Goal: Task Accomplishment & Management: Complete application form

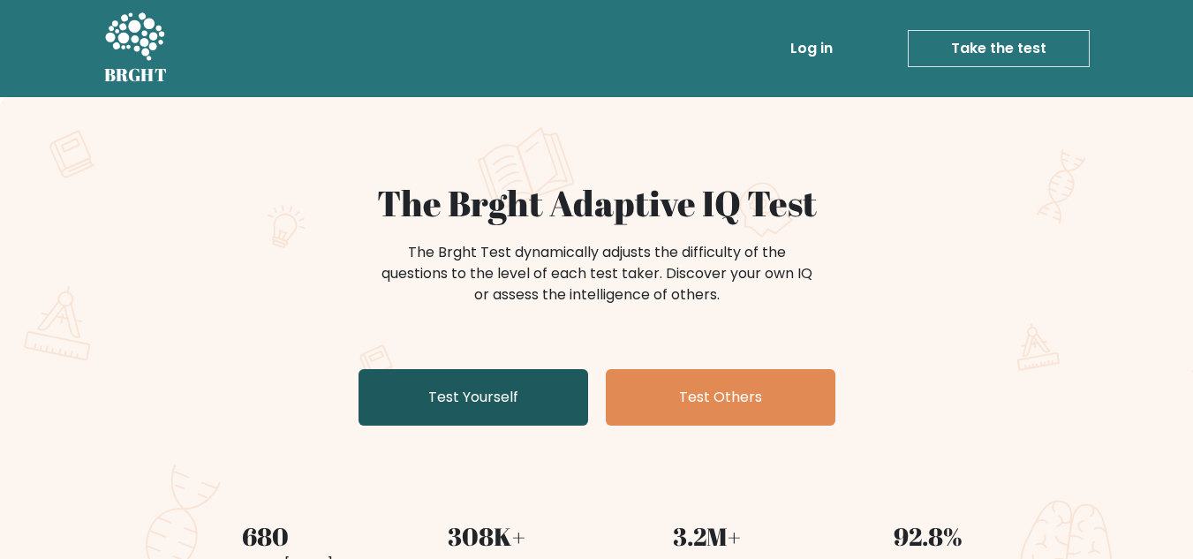
click at [553, 379] on link "Test Yourself" at bounding box center [473, 397] width 230 height 57
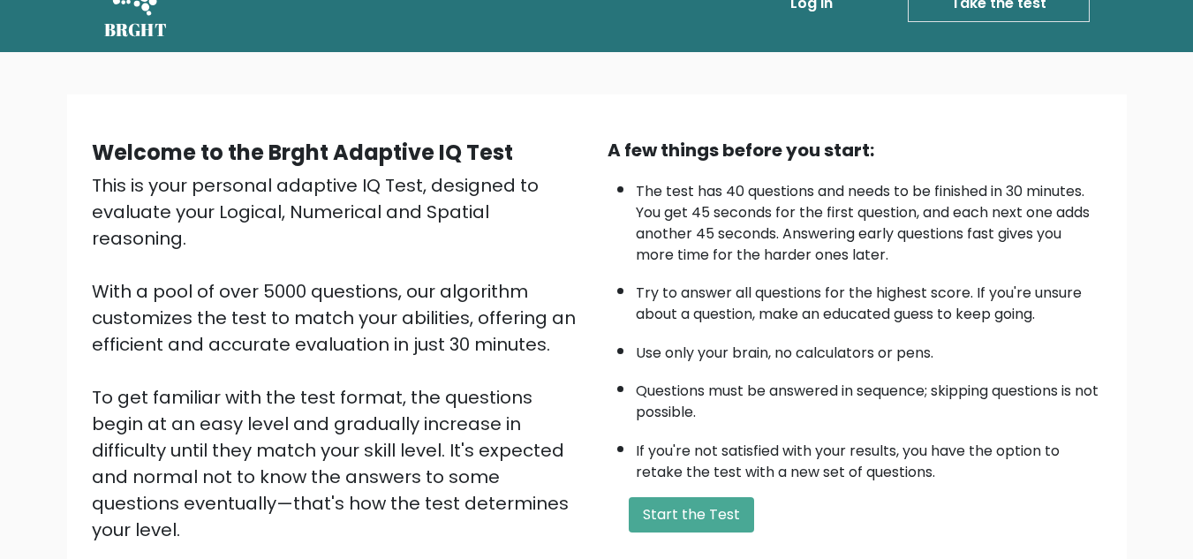
scroll to position [48, 0]
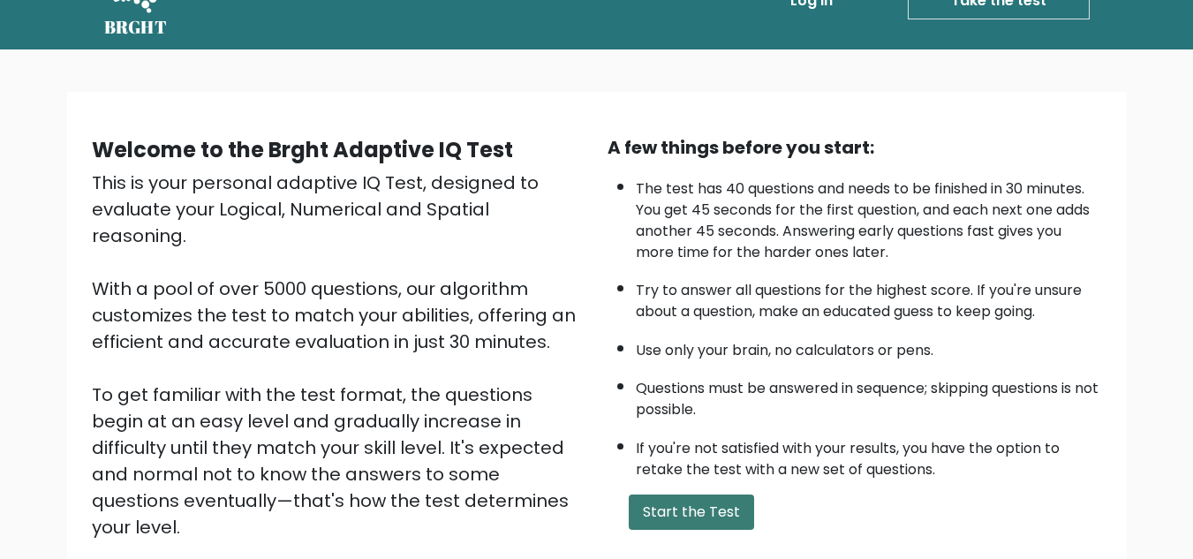
click at [681, 524] on button "Start the Test" at bounding box center [691, 511] width 125 height 35
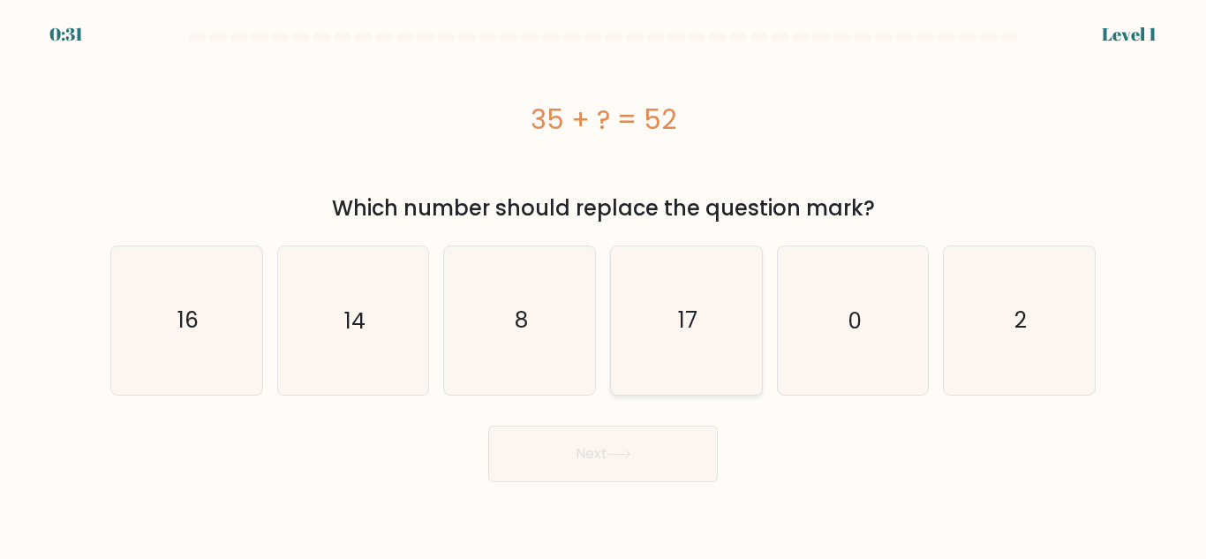
click at [665, 303] on icon "17" at bounding box center [686, 319] width 147 height 147
click at [604, 284] on input "d. 17" at bounding box center [603, 282] width 1 height 4
radio input "true"
click at [659, 447] on button "Next" at bounding box center [603, 454] width 230 height 57
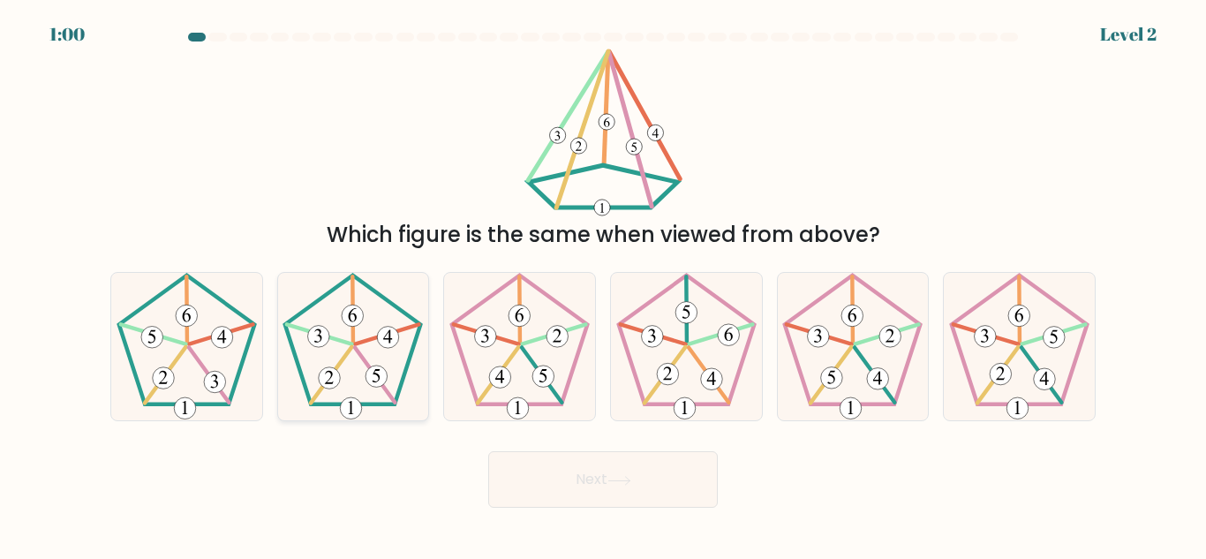
click at [367, 327] on icon at bounding box center [352, 346] width 147 height 147
click at [603, 284] on input "b." at bounding box center [603, 282] width 1 height 4
radio input "true"
click at [521, 477] on button "Next" at bounding box center [603, 479] width 230 height 57
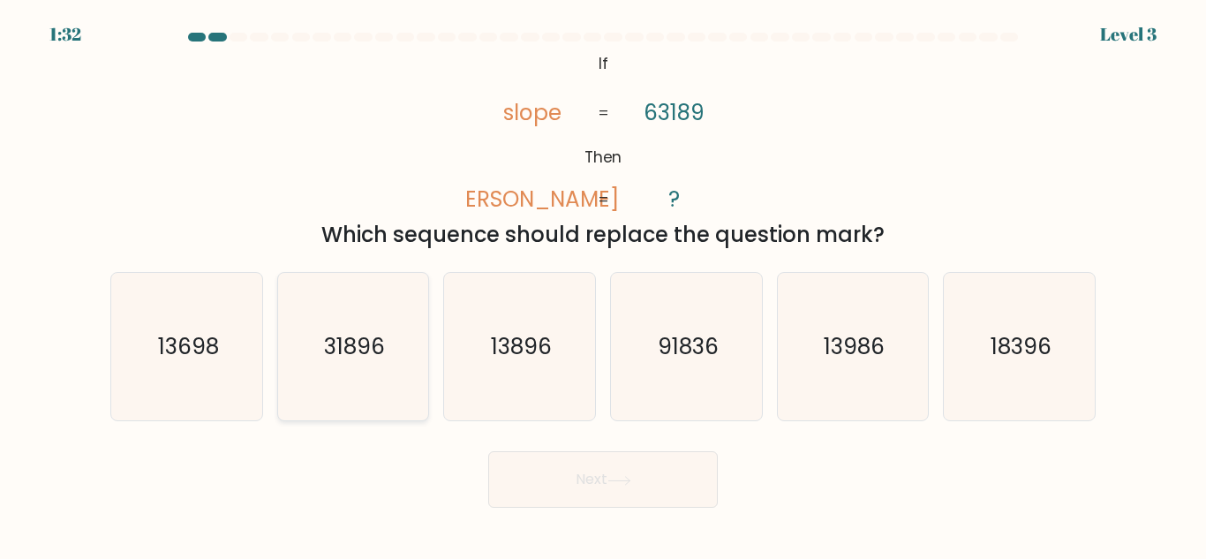
click at [395, 353] on icon "31896" at bounding box center [352, 346] width 147 height 147
click at [603, 284] on input "b. 31896" at bounding box center [603, 282] width 1 height 4
radio input "true"
click at [563, 487] on button "Next" at bounding box center [603, 479] width 230 height 57
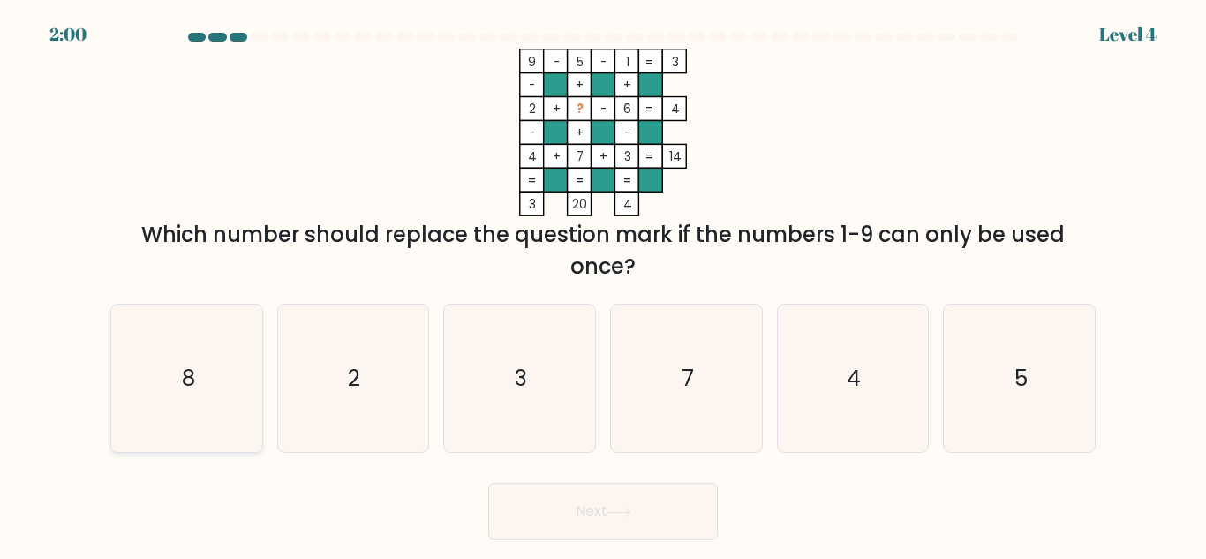
click at [144, 410] on icon "8" at bounding box center [186, 378] width 147 height 147
click at [603, 284] on input "a. 8" at bounding box center [603, 282] width 1 height 4
radio input "true"
click at [559, 495] on button "Next" at bounding box center [603, 511] width 230 height 57
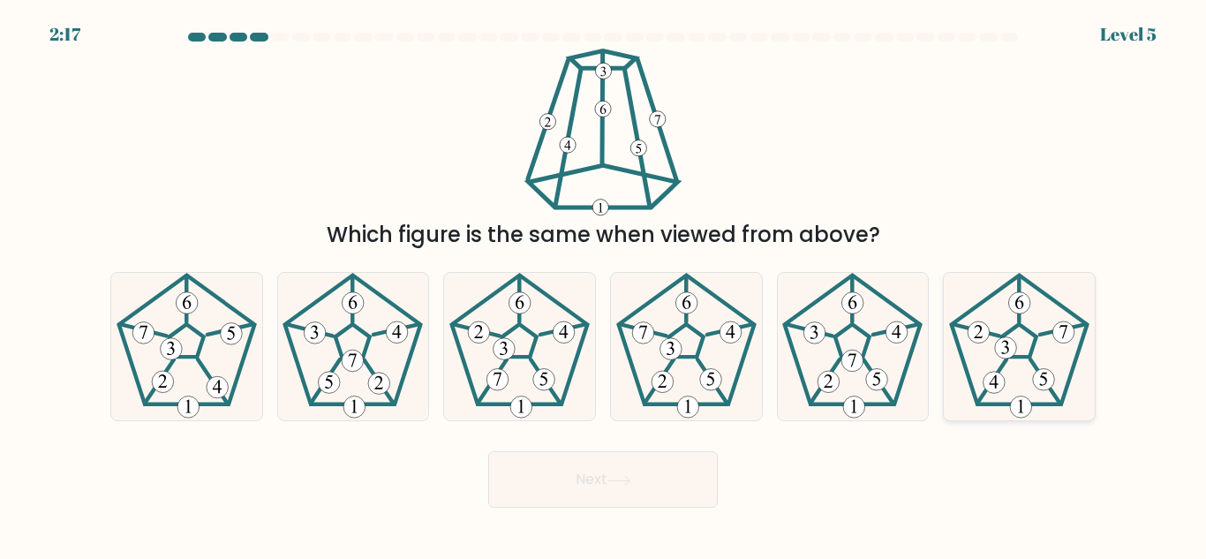
click at [1038, 344] on icon at bounding box center [1019, 346] width 147 height 147
click at [604, 284] on input "f." at bounding box center [603, 282] width 1 height 4
radio input "true"
click at [686, 460] on button "Next" at bounding box center [603, 479] width 230 height 57
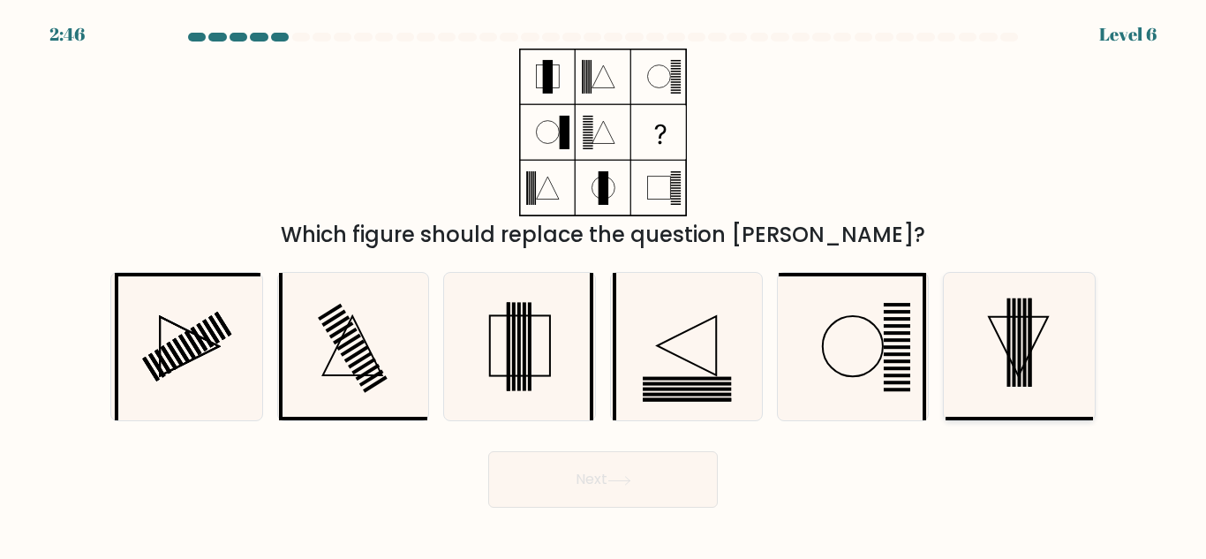
click at [1077, 374] on icon at bounding box center [1019, 346] width 147 height 147
click at [604, 284] on input "f." at bounding box center [603, 282] width 1 height 4
radio input "true"
click at [519, 350] on rect at bounding box center [519, 347] width 4 height 88
click at [603, 284] on input "c." at bounding box center [603, 282] width 1 height 4
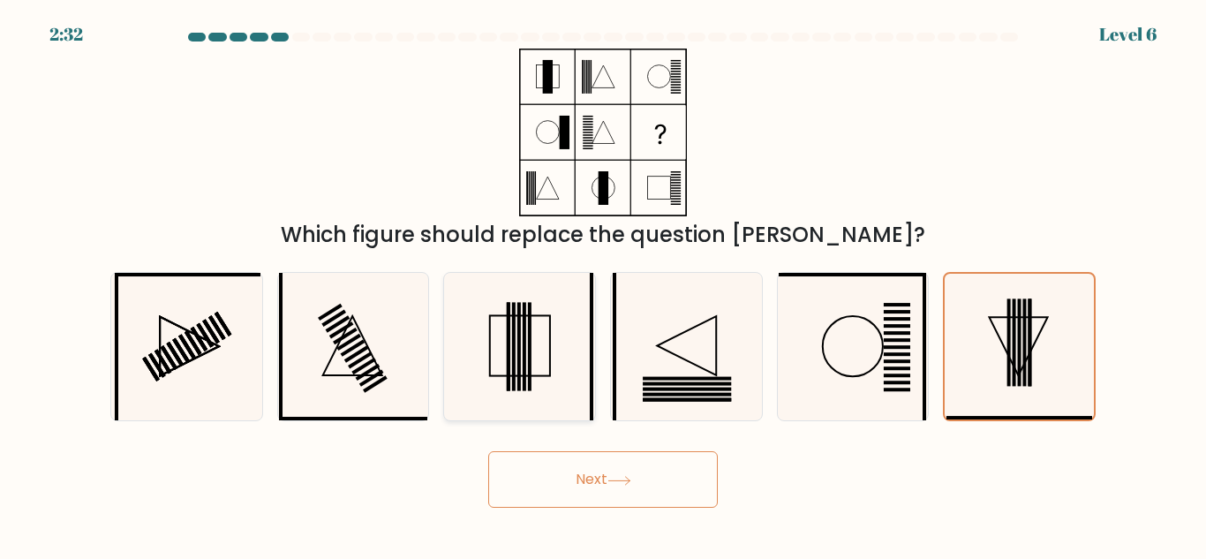
radio input "true"
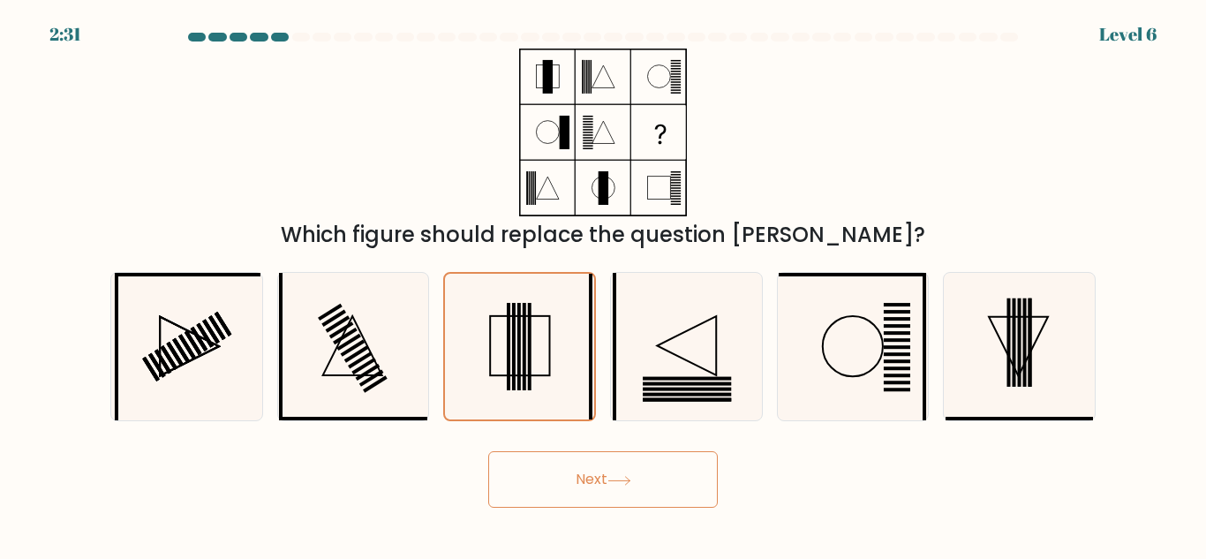
click at [545, 489] on button "Next" at bounding box center [603, 479] width 230 height 57
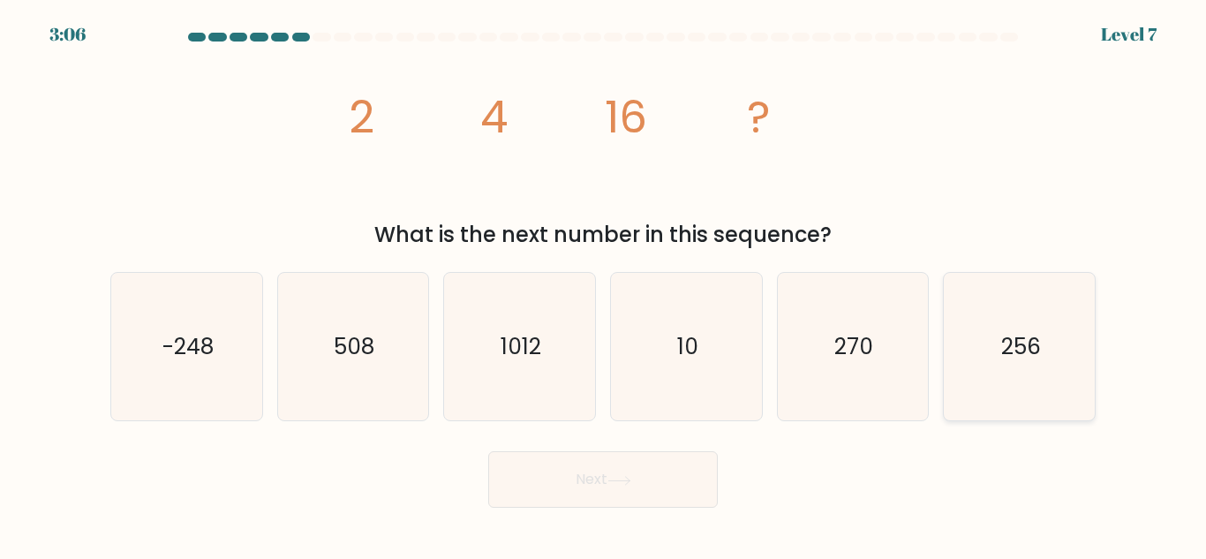
click at [1000, 383] on icon "256" at bounding box center [1019, 346] width 147 height 147
click at [604, 284] on input "f. 256" at bounding box center [603, 282] width 1 height 4
radio input "true"
click at [599, 494] on button "Next" at bounding box center [603, 479] width 230 height 57
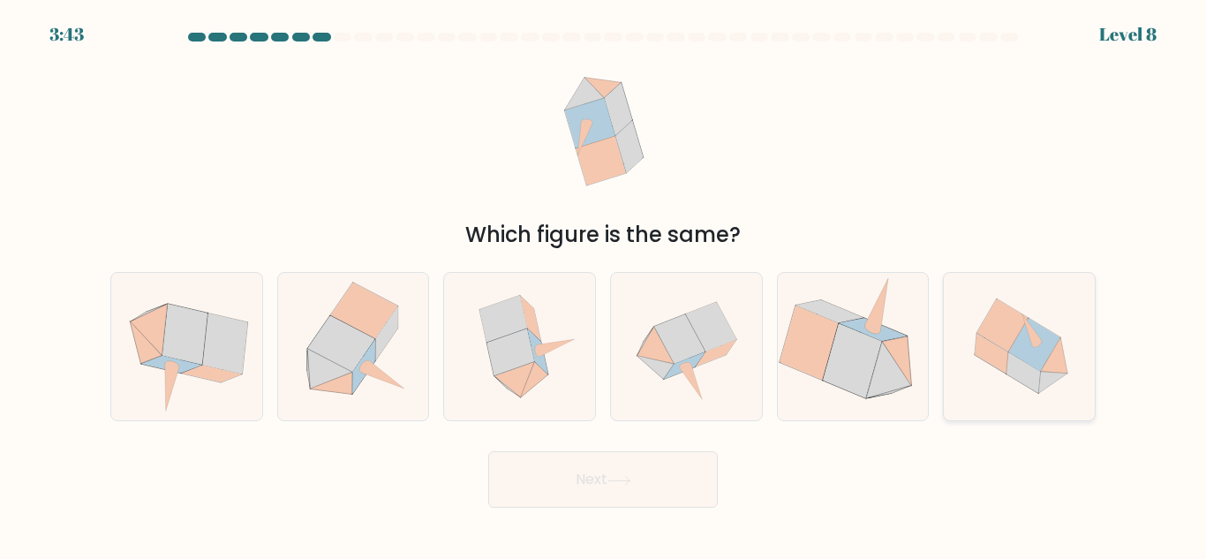
click at [1020, 336] on icon at bounding box center [1034, 345] width 51 height 53
click at [604, 284] on input "f." at bounding box center [603, 282] width 1 height 4
radio input "true"
click at [668, 337] on icon at bounding box center [679, 338] width 51 height 49
click at [604, 284] on input "d." at bounding box center [603, 282] width 1 height 4
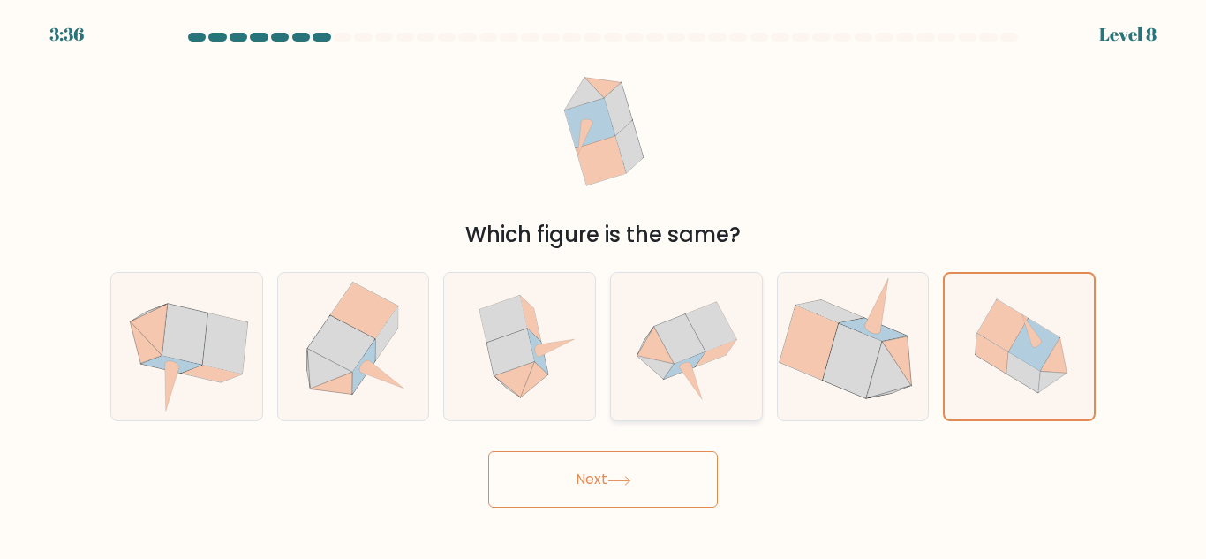
radio input "true"
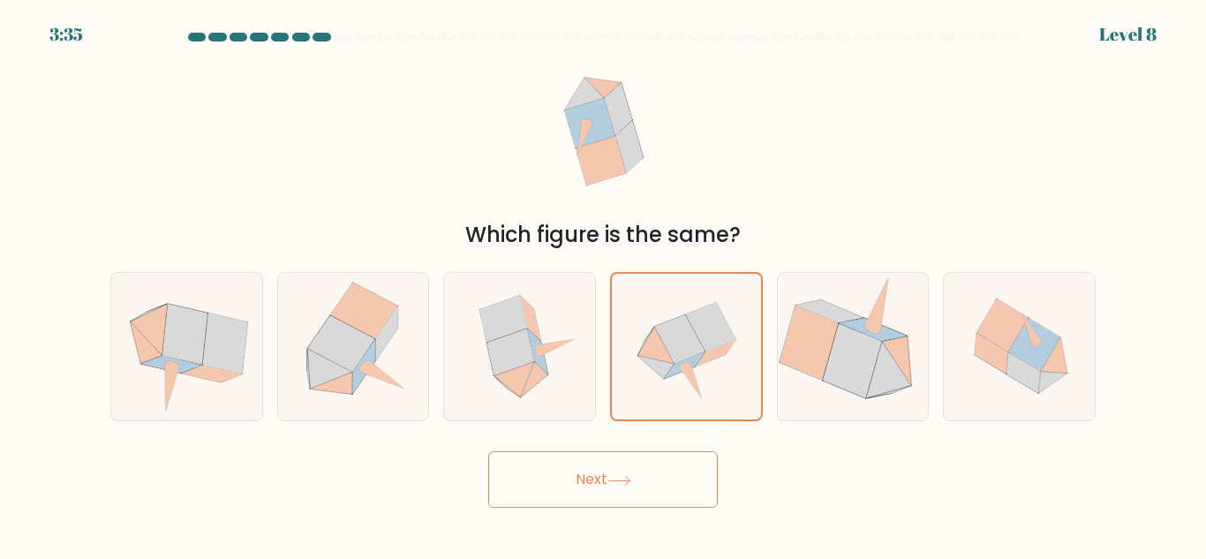
click at [611, 502] on button "Next" at bounding box center [603, 479] width 230 height 57
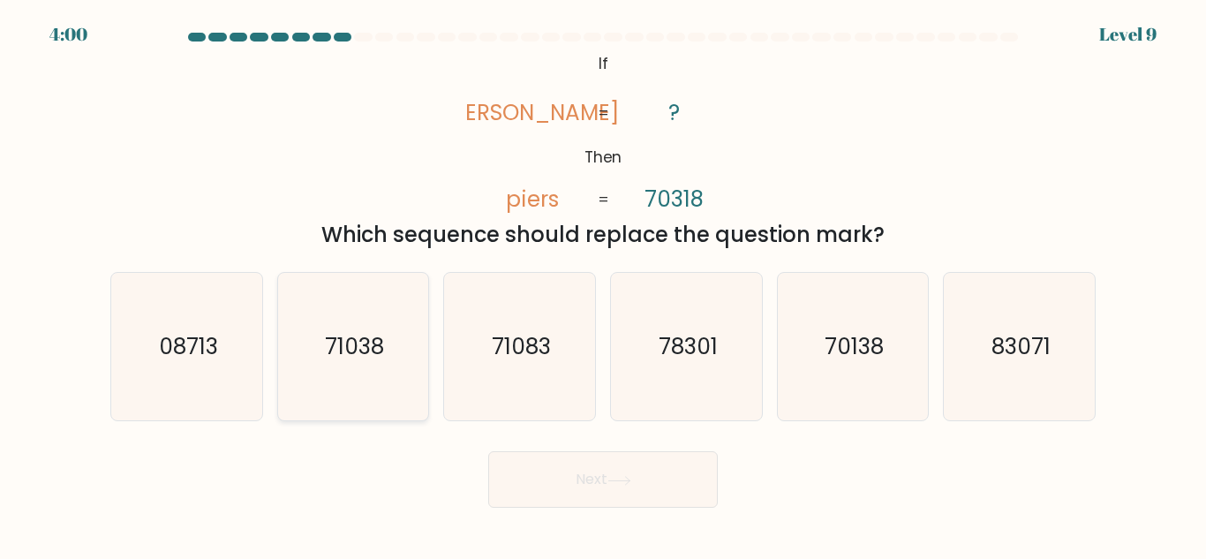
click at [355, 406] on icon "71038" at bounding box center [352, 346] width 147 height 147
click at [603, 284] on input "b. 71038" at bounding box center [603, 282] width 1 height 4
radio input "true"
click at [505, 482] on button "Next" at bounding box center [603, 479] width 230 height 57
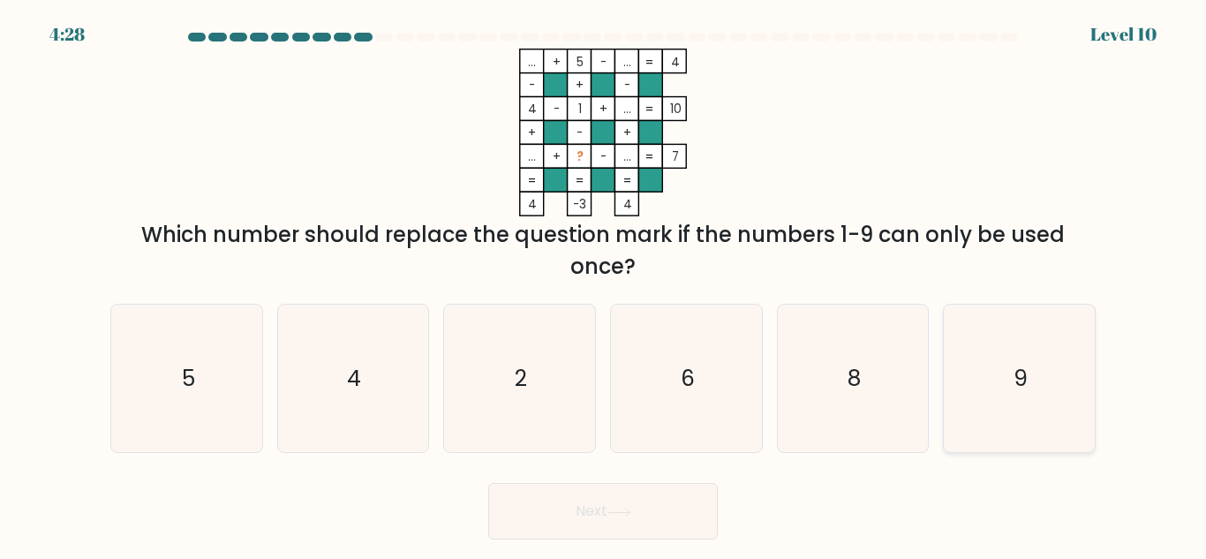
click at [1007, 375] on icon "9" at bounding box center [1019, 378] width 147 height 147
click at [604, 284] on input "f. 9" at bounding box center [603, 282] width 1 height 4
radio input "true"
click at [667, 494] on button "Next" at bounding box center [603, 511] width 230 height 57
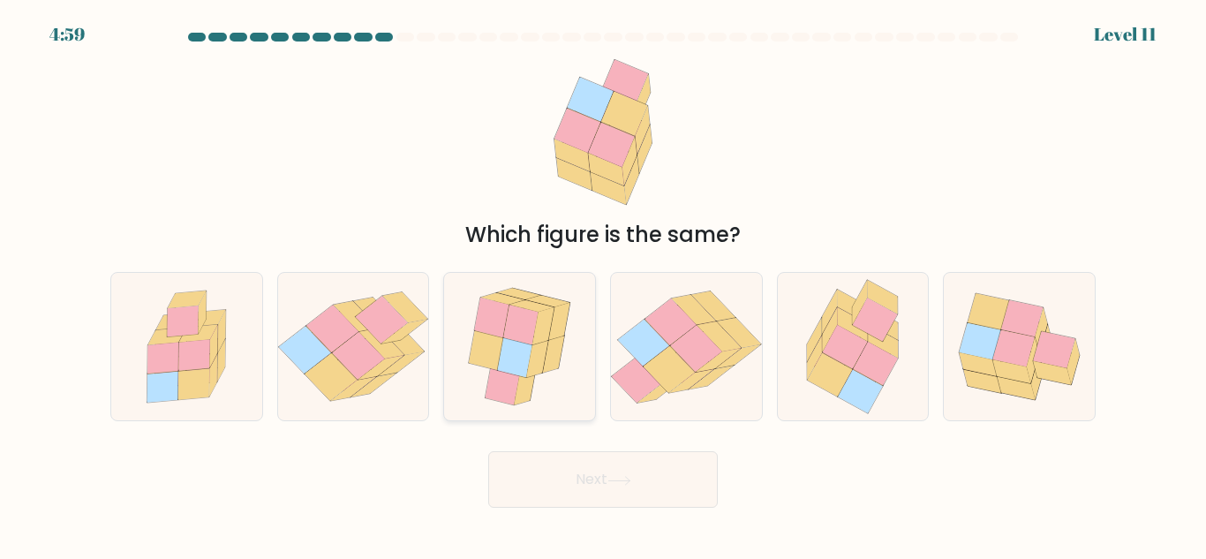
click at [577, 315] on icon at bounding box center [519, 346] width 125 height 147
click at [603, 284] on input "c." at bounding box center [603, 282] width 1 height 4
radio input "true"
click at [600, 481] on button "Next" at bounding box center [603, 479] width 230 height 57
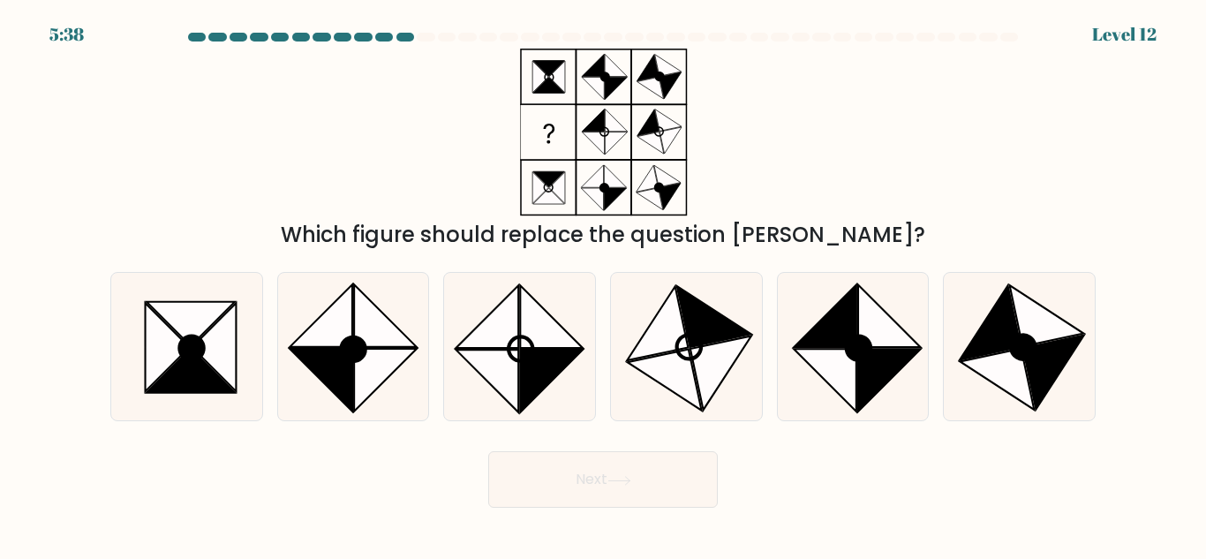
click at [488, 451] on button "Next" at bounding box center [603, 479] width 230 height 57
click at [759, 153] on div "Which figure should replace the question mark?" at bounding box center [603, 150] width 1007 height 202
click at [848, 350] on circle at bounding box center [859, 348] width 34 height 34
click at [604, 284] on input "e." at bounding box center [603, 282] width 1 height 4
radio input "true"
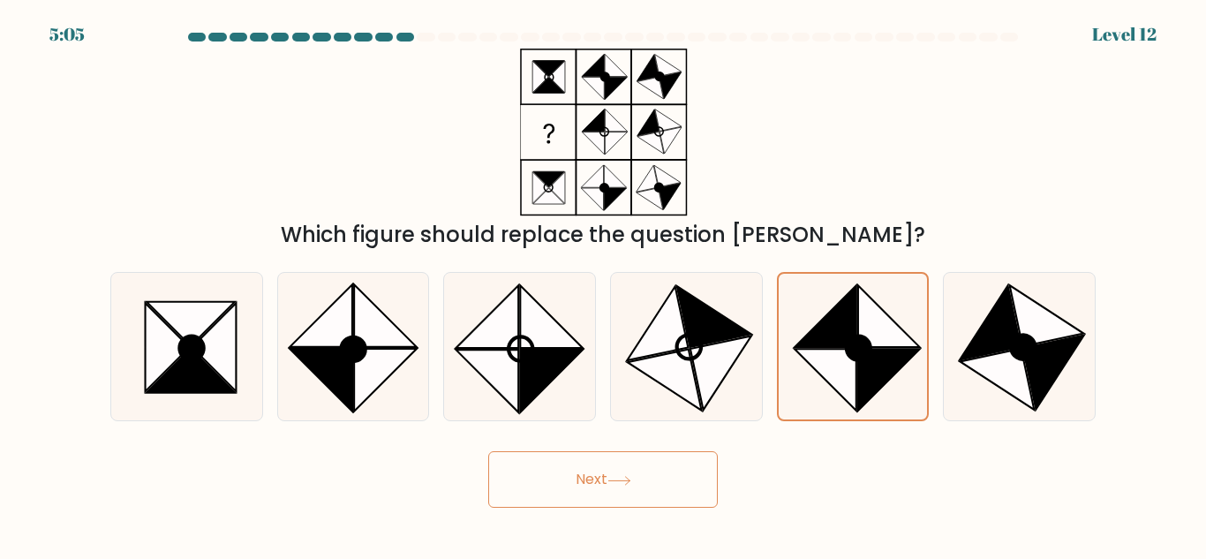
click at [630, 487] on button "Next" at bounding box center [603, 479] width 230 height 57
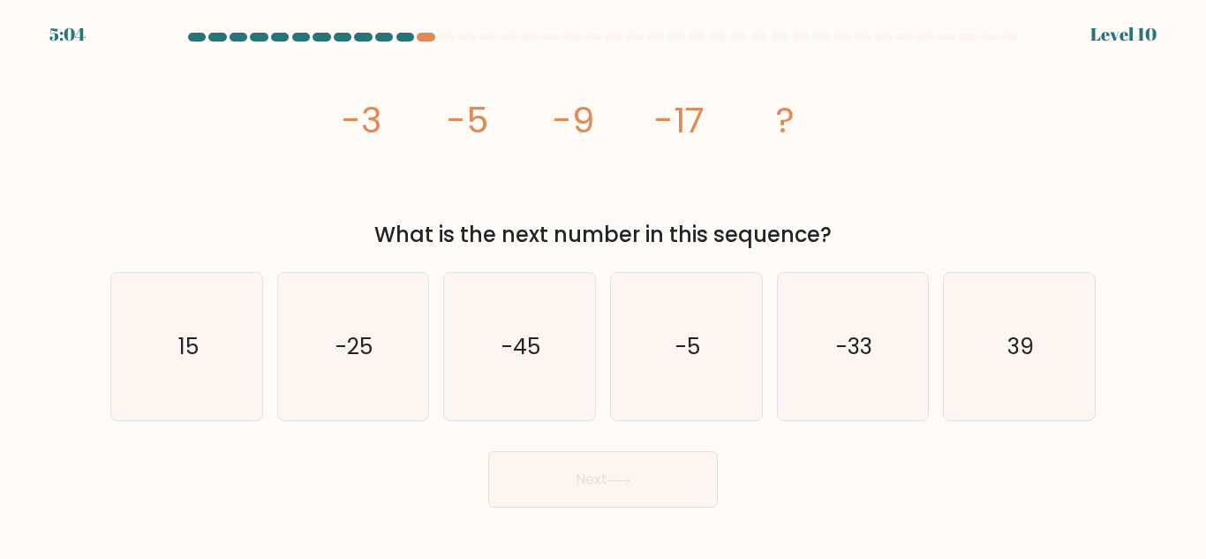
click at [630, 487] on button "Next" at bounding box center [603, 479] width 230 height 57
click at [886, 146] on div "image/svg+xml -3 -5 -9 -17 ? What is the next number in this sequence?" at bounding box center [603, 150] width 1007 height 202
click at [892, 324] on icon "-33" at bounding box center [852, 346] width 147 height 147
click at [604, 284] on input "e. -33" at bounding box center [603, 282] width 1 height 4
radio input "true"
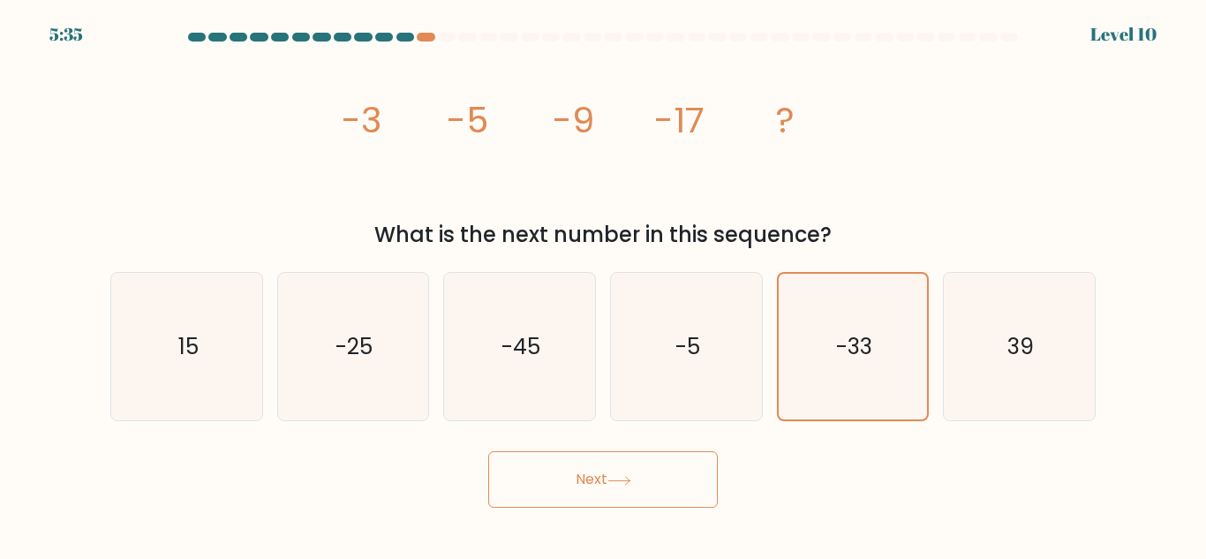
click at [672, 477] on button "Next" at bounding box center [603, 479] width 230 height 57
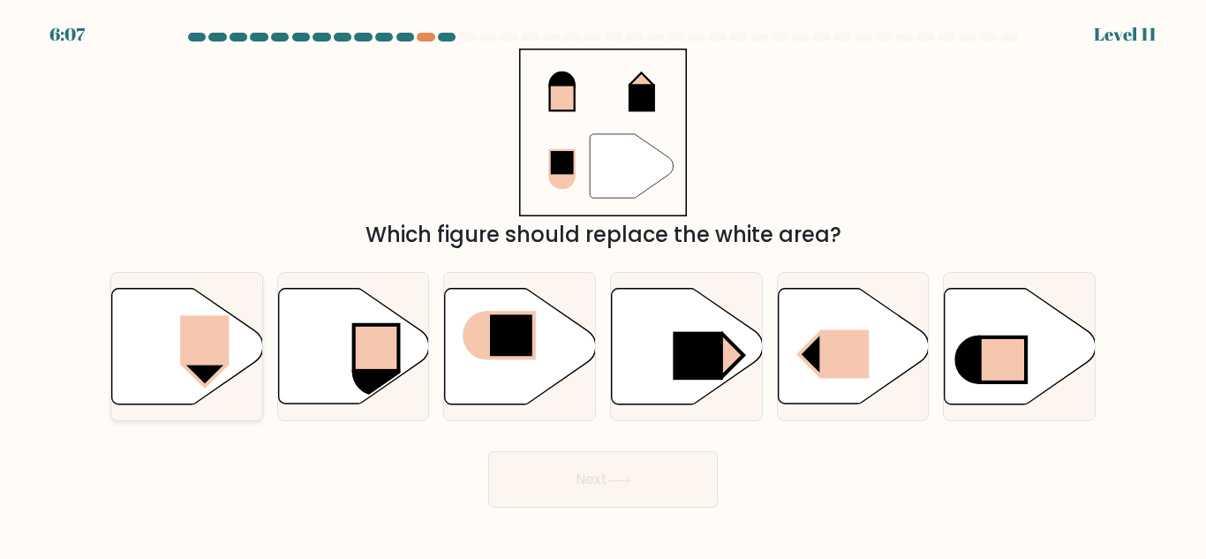
click at [181, 380] on icon at bounding box center [187, 347] width 151 height 116
click at [603, 284] on input "a." at bounding box center [603, 282] width 1 height 4
radio input "true"
click at [615, 502] on button "Next" at bounding box center [603, 479] width 230 height 57
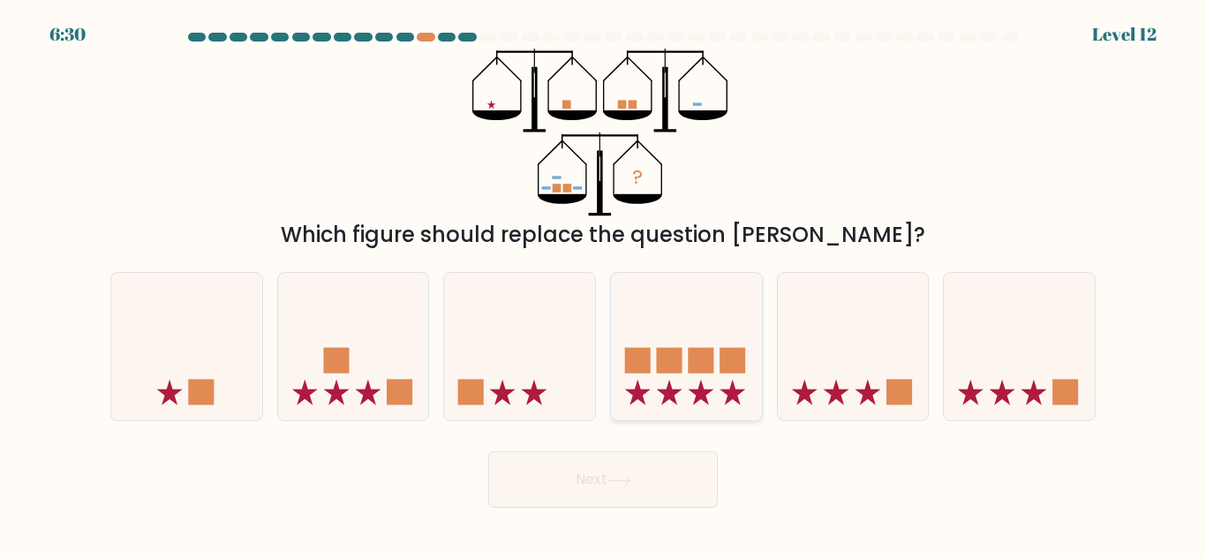
click at [689, 364] on rect at bounding box center [702, 361] width 26 height 26
click at [604, 284] on input "d." at bounding box center [603, 282] width 1 height 4
radio input "true"
click at [637, 495] on button "Next" at bounding box center [603, 479] width 230 height 57
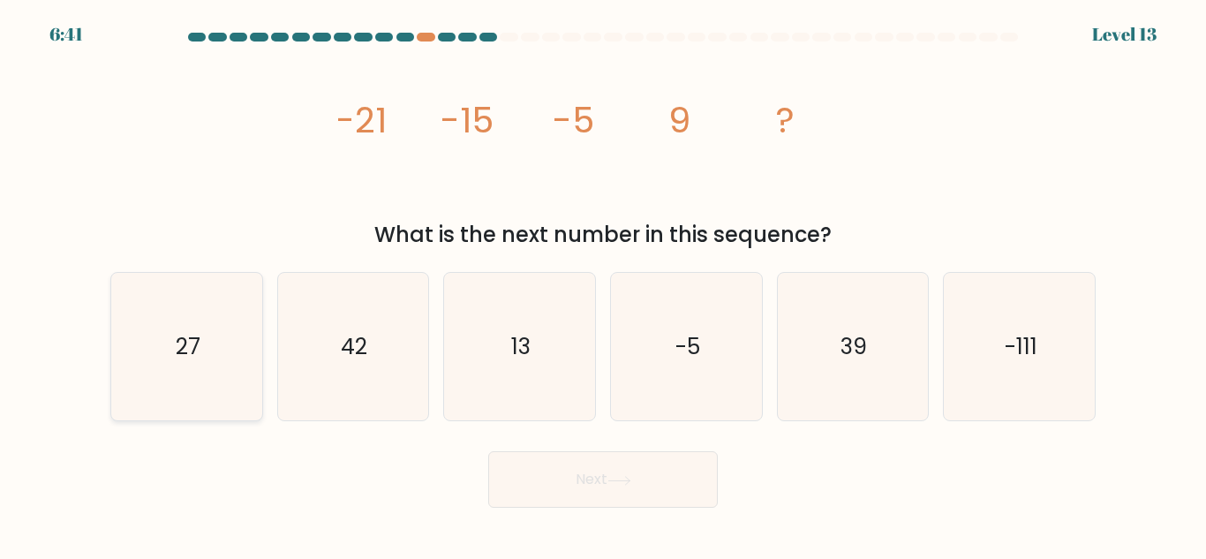
click at [205, 331] on icon "27" at bounding box center [186, 346] width 147 height 147
click at [603, 284] on input "a. 27" at bounding box center [603, 282] width 1 height 4
radio input "true"
click at [550, 479] on button "Next" at bounding box center [603, 479] width 230 height 57
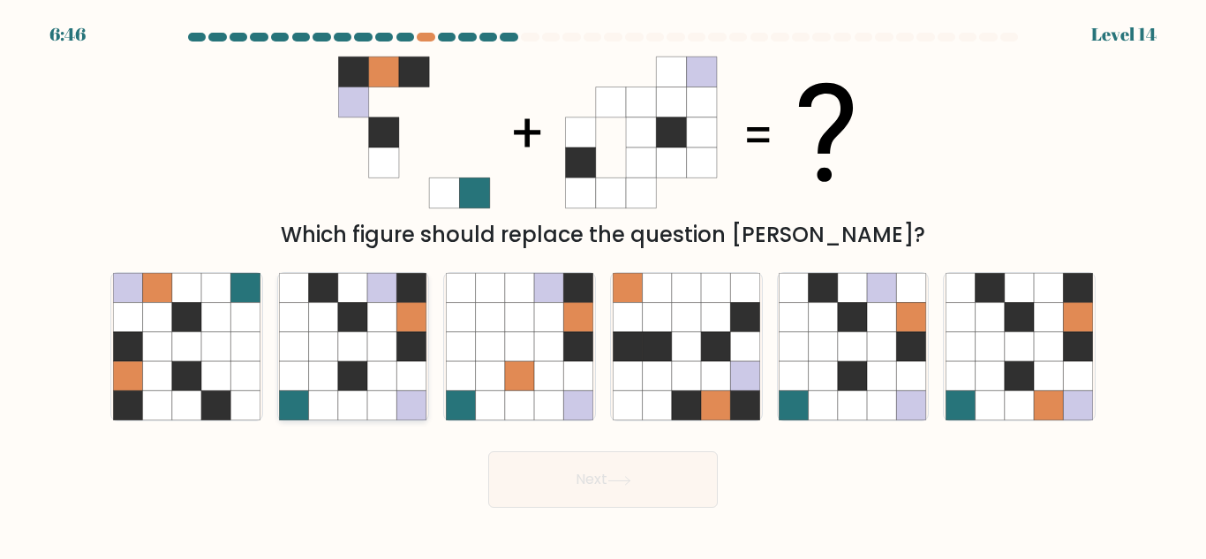
click at [363, 374] on icon at bounding box center [352, 375] width 29 height 29
click at [603, 284] on input "b." at bounding box center [603, 282] width 1 height 4
radio input "true"
click at [633, 488] on button "Next" at bounding box center [603, 479] width 230 height 57
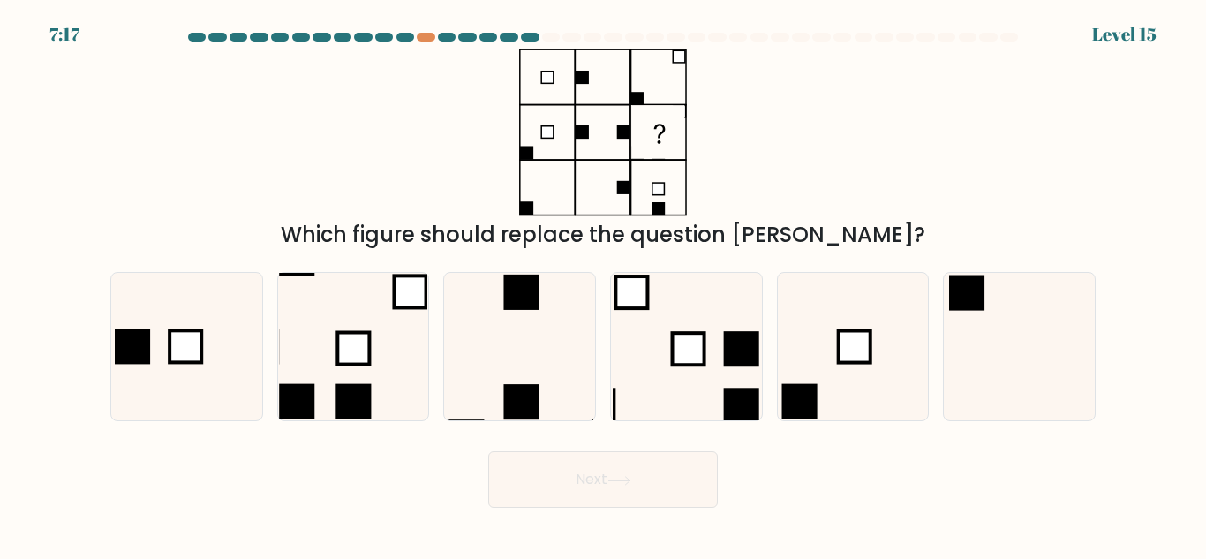
click at [733, 139] on div "Which figure should replace the question mark?" at bounding box center [603, 150] width 1007 height 202
click at [839, 350] on rect at bounding box center [855, 347] width 32 height 32
click at [604, 284] on input "e." at bounding box center [603, 282] width 1 height 4
radio input "true"
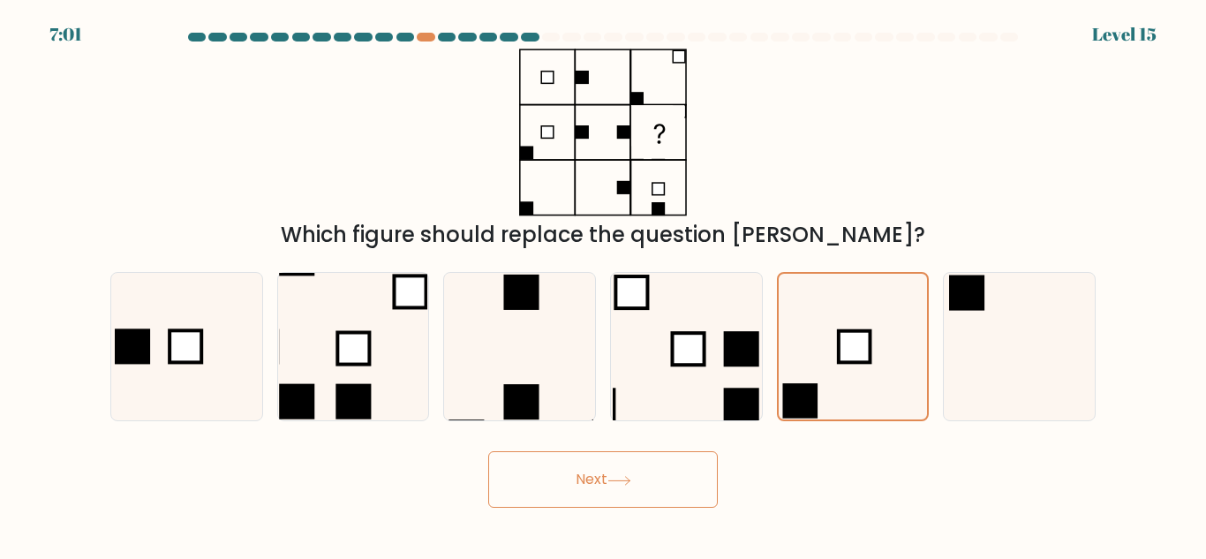
click at [676, 470] on button "Next" at bounding box center [603, 479] width 230 height 57
click at [632, 350] on icon at bounding box center [686, 346] width 147 height 147
click at [604, 284] on input "d." at bounding box center [603, 282] width 1 height 4
radio input "true"
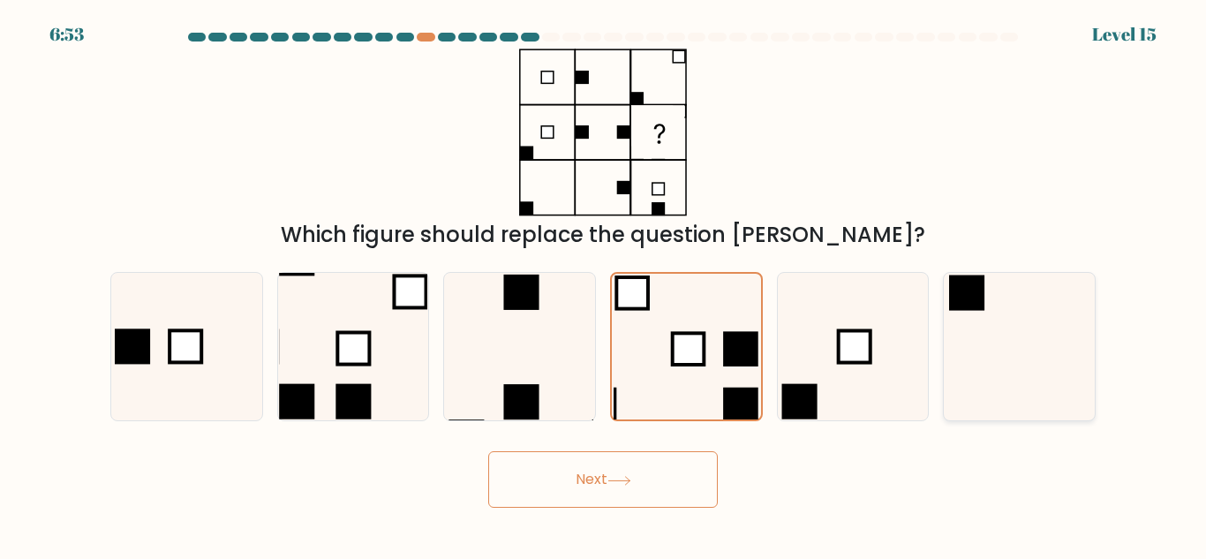
click at [986, 313] on icon at bounding box center [1019, 346] width 147 height 147
click at [604, 284] on input "f." at bounding box center [603, 282] width 1 height 4
radio input "true"
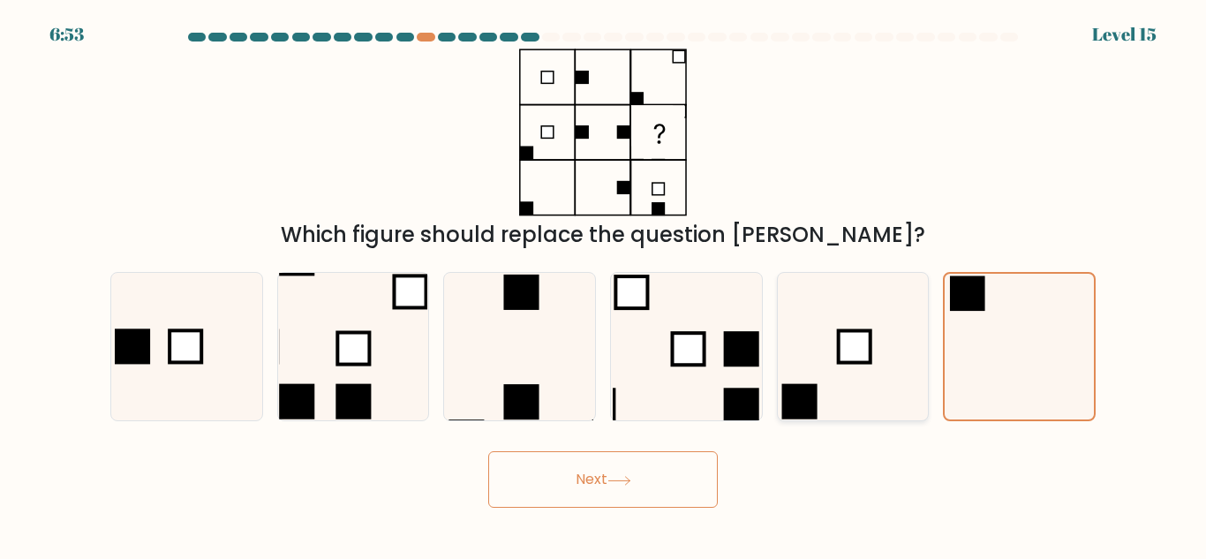
click at [849, 343] on rect at bounding box center [855, 347] width 32 height 32
click at [604, 284] on input "e." at bounding box center [603, 282] width 1 height 4
radio input "true"
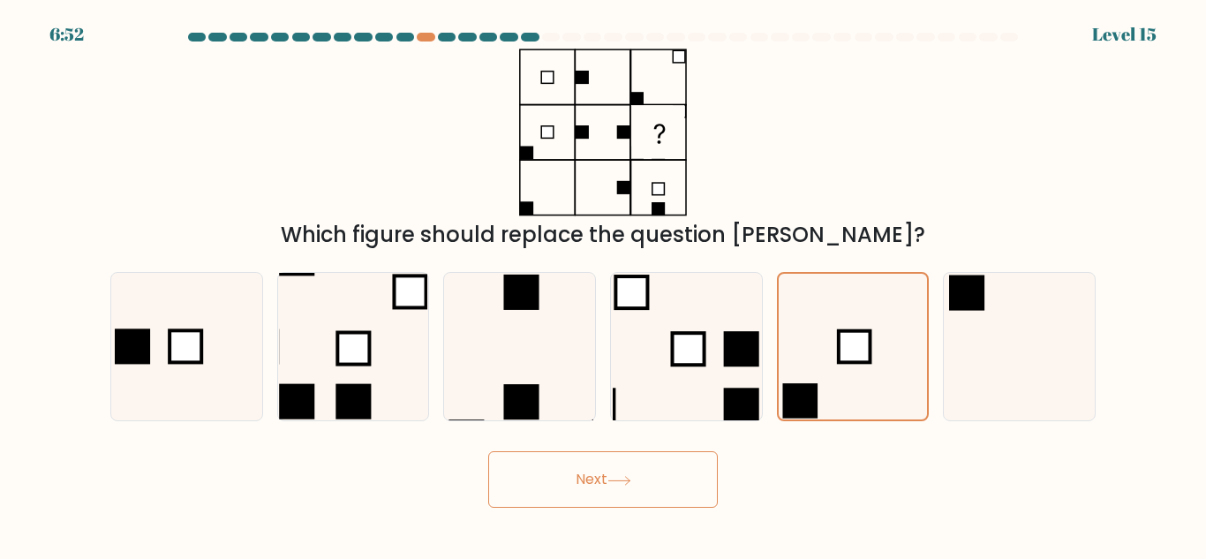
click at [655, 477] on button "Next" at bounding box center [603, 479] width 230 height 57
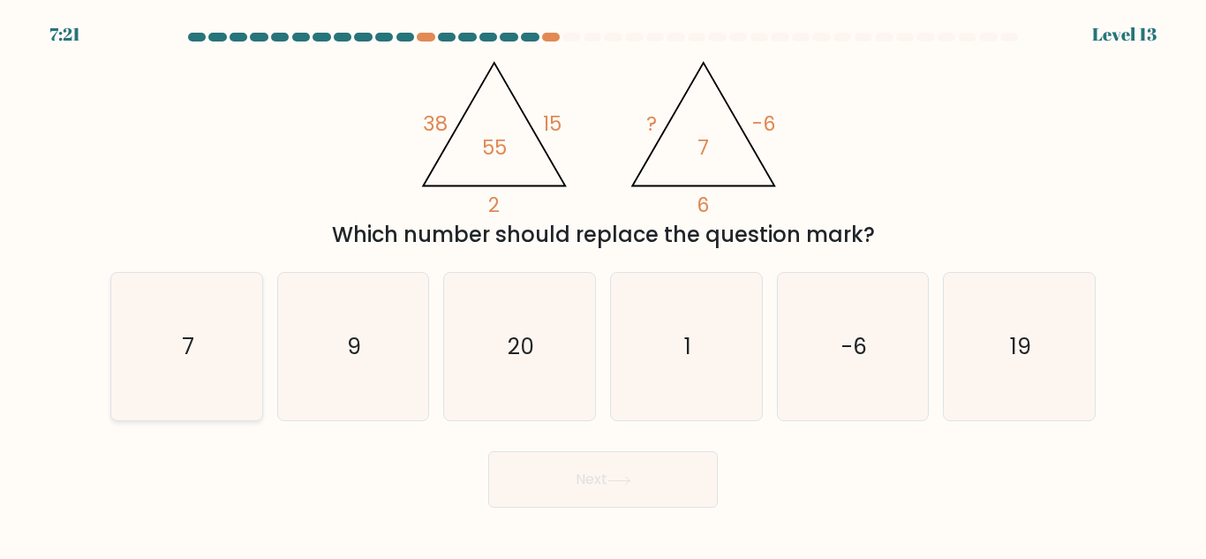
click at [230, 313] on icon "7" at bounding box center [186, 346] width 147 height 147
click at [603, 284] on input "a. 7" at bounding box center [603, 282] width 1 height 4
radio input "true"
click at [547, 489] on button "Next" at bounding box center [603, 479] width 230 height 57
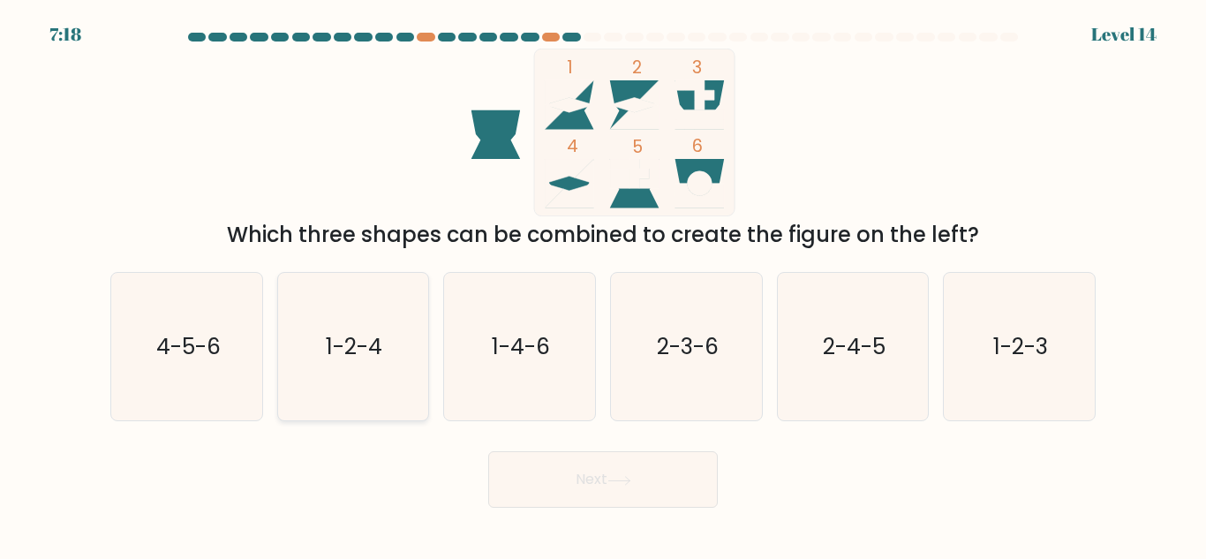
click at [370, 328] on icon "1-2-4" at bounding box center [352, 346] width 147 height 147
click at [603, 284] on input "b. 1-2-4" at bounding box center [603, 282] width 1 height 4
radio input "true"
click at [622, 459] on button "Next" at bounding box center [603, 479] width 230 height 57
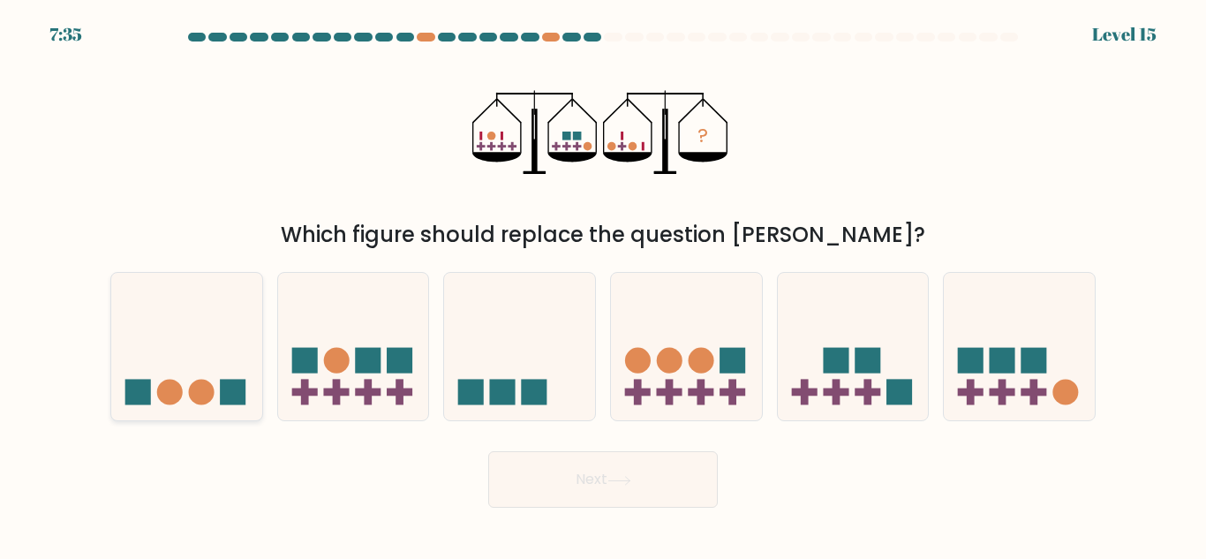
click at [217, 297] on icon at bounding box center [186, 346] width 151 height 125
click at [603, 284] on input "a." at bounding box center [603, 282] width 1 height 4
radio input "true"
click at [540, 510] on body "7:34 Level 15" at bounding box center [603, 279] width 1206 height 559
drag, startPoint x: 544, startPoint y: 492, endPoint x: 550, endPoint y: 477, distance: 16.2
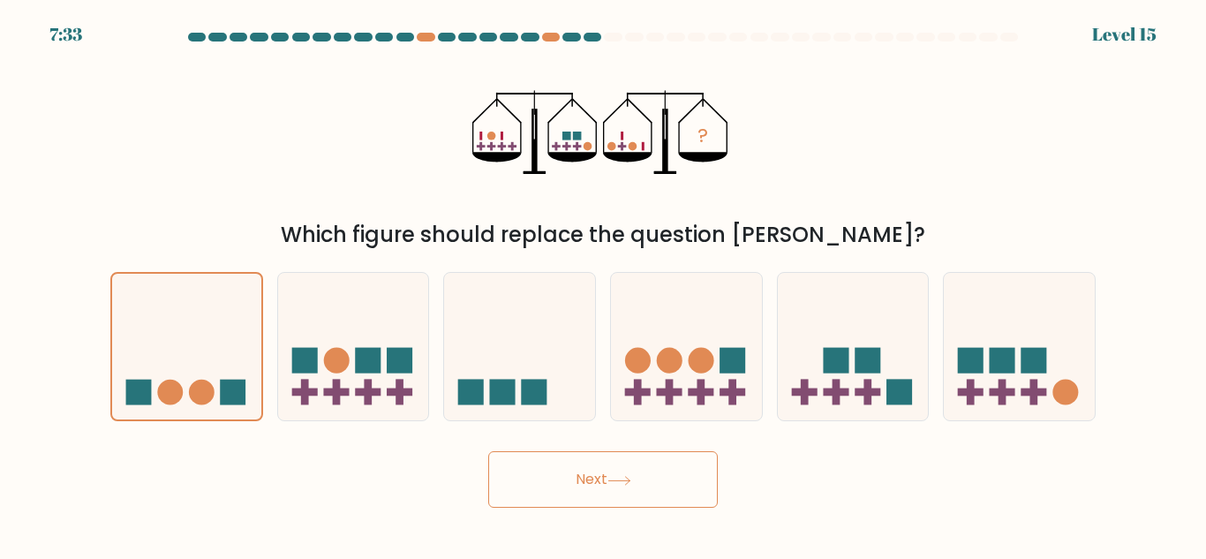
click at [550, 478] on button "Next" at bounding box center [603, 479] width 230 height 57
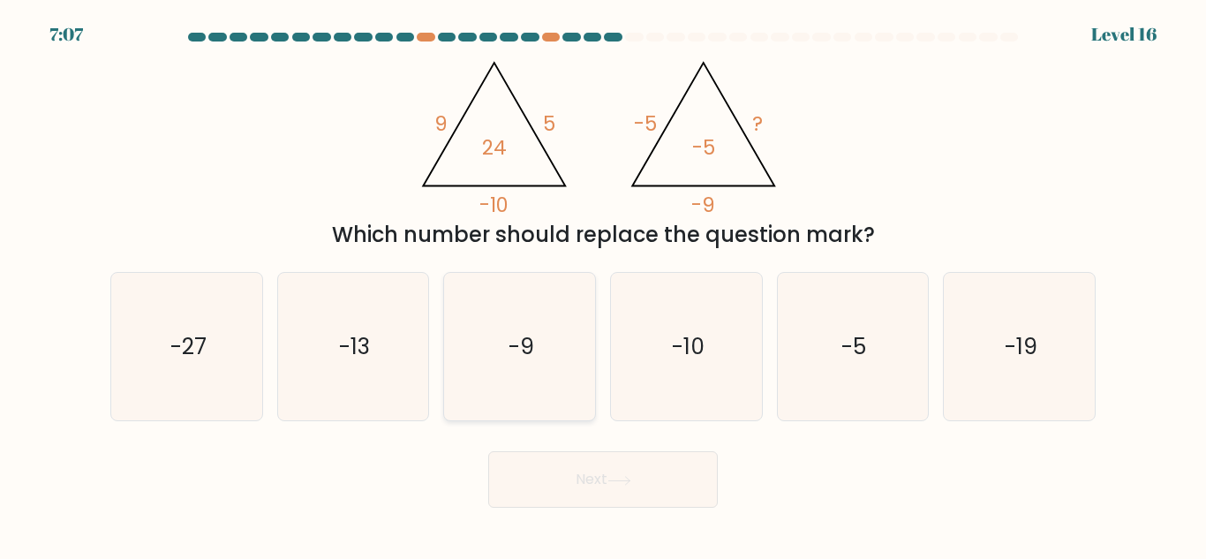
click at [496, 381] on icon "-9" at bounding box center [519, 346] width 147 height 147
click at [603, 284] on input "c. -9" at bounding box center [603, 282] width 1 height 4
radio input "true"
click at [577, 503] on button "Next" at bounding box center [603, 479] width 230 height 57
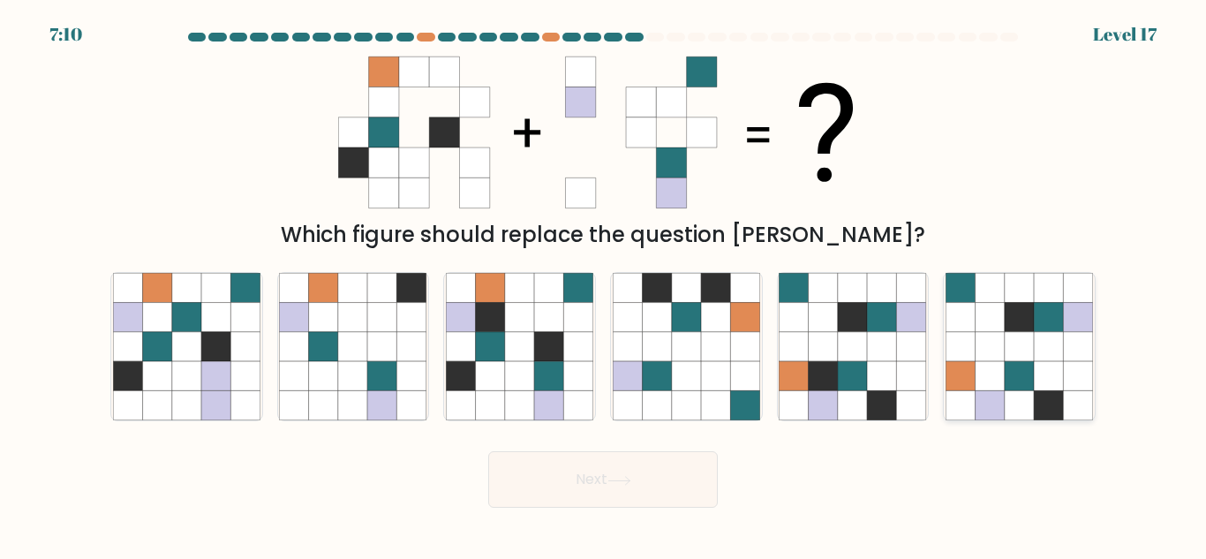
click at [1007, 374] on icon at bounding box center [1019, 375] width 29 height 29
click at [604, 284] on input "f." at bounding box center [603, 282] width 1 height 4
radio input "true"
click at [562, 492] on button "Next" at bounding box center [603, 479] width 230 height 57
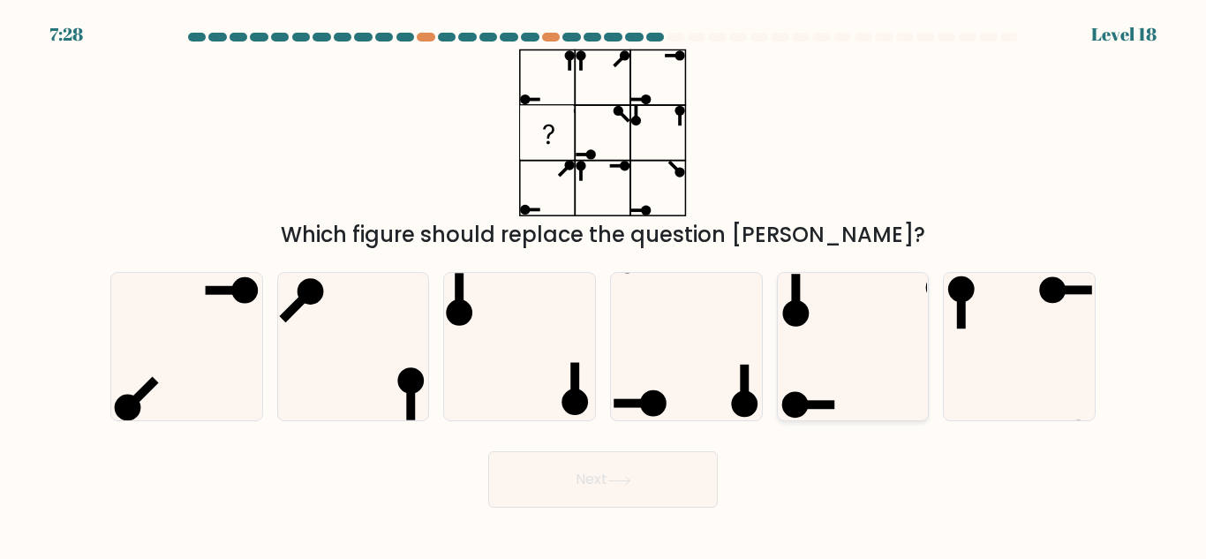
click at [905, 353] on icon at bounding box center [852, 346] width 147 height 147
click at [604, 284] on input "e." at bounding box center [603, 282] width 1 height 4
radio input "true"
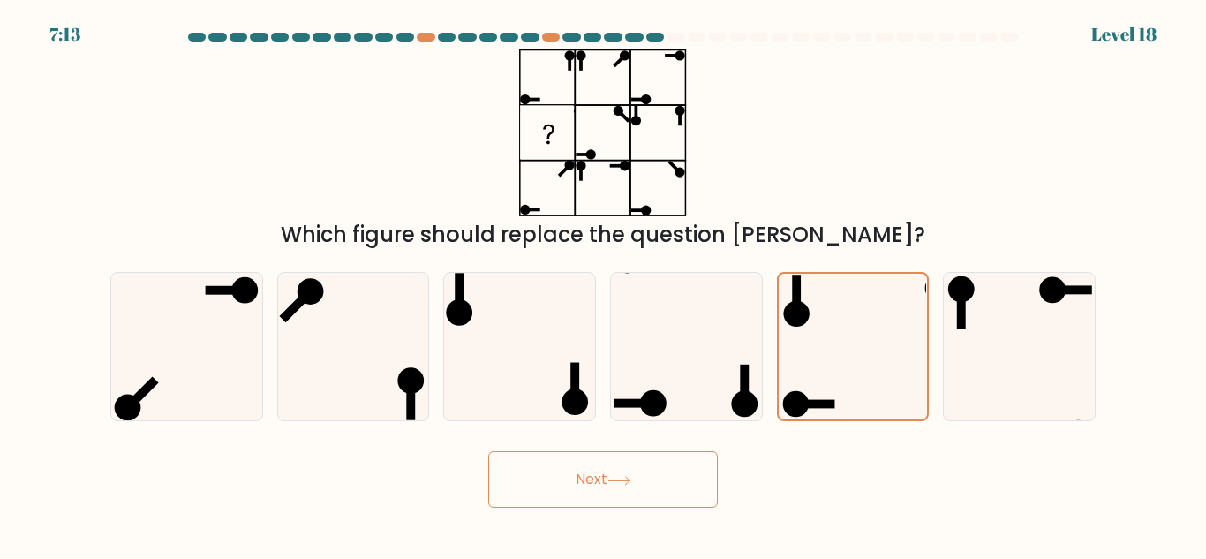
click at [668, 489] on button "Next" at bounding box center [603, 479] width 230 height 57
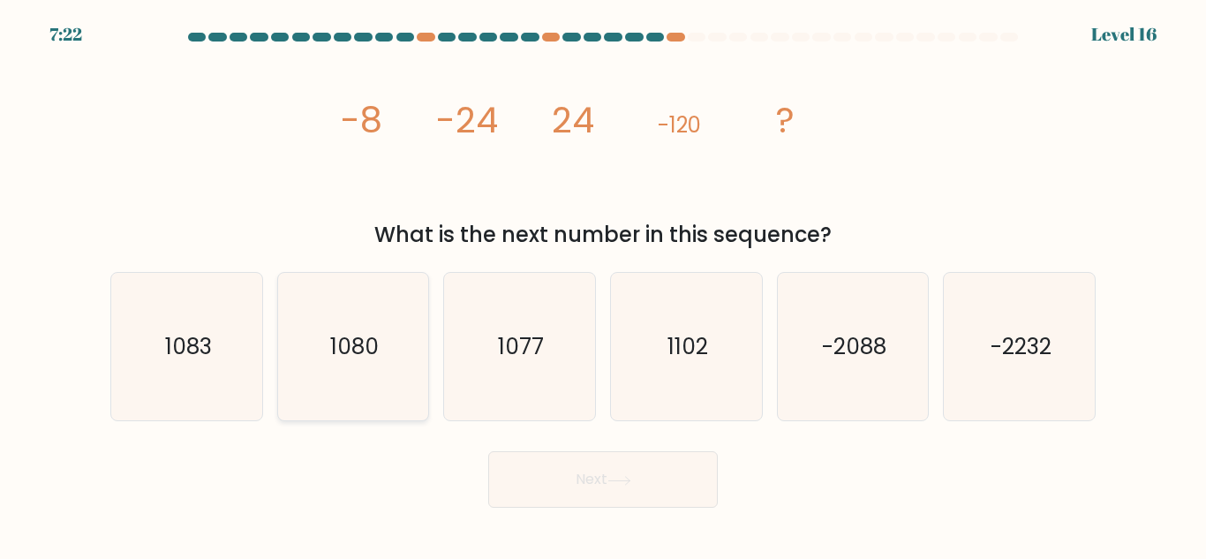
click at [325, 372] on icon "1080" at bounding box center [352, 346] width 147 height 147
click at [603, 284] on input "b. 1080" at bounding box center [603, 282] width 1 height 4
radio input "true"
click at [509, 474] on button "Next" at bounding box center [603, 479] width 230 height 57
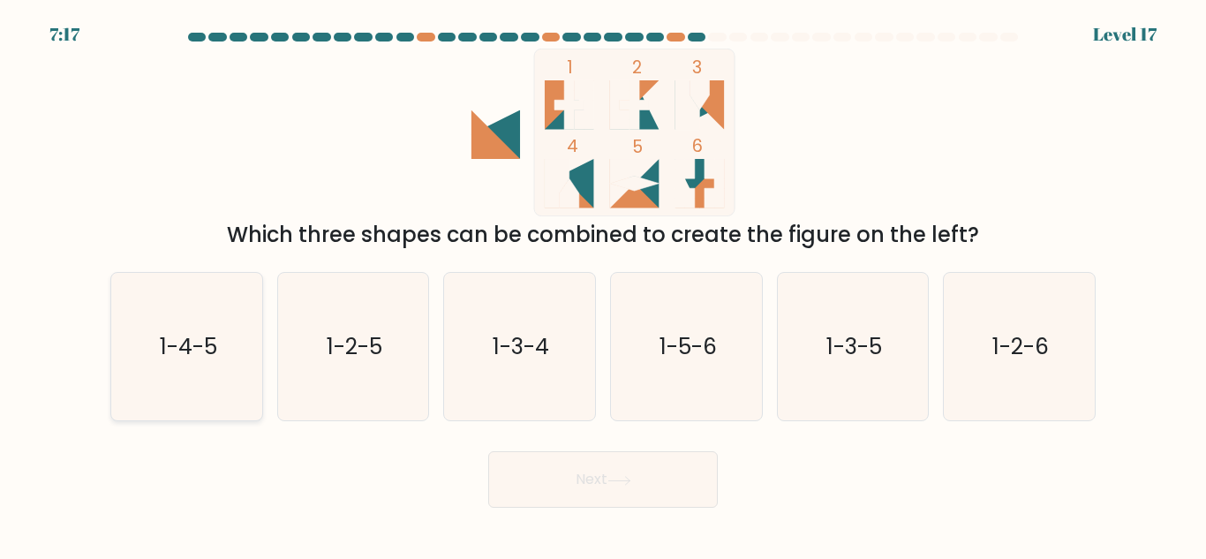
click at [140, 392] on icon "1-4-5" at bounding box center [186, 346] width 147 height 147
click at [603, 284] on input "a. 1-4-5" at bounding box center [603, 282] width 1 height 4
radio input "true"
click at [615, 485] on icon at bounding box center [620, 481] width 24 height 10
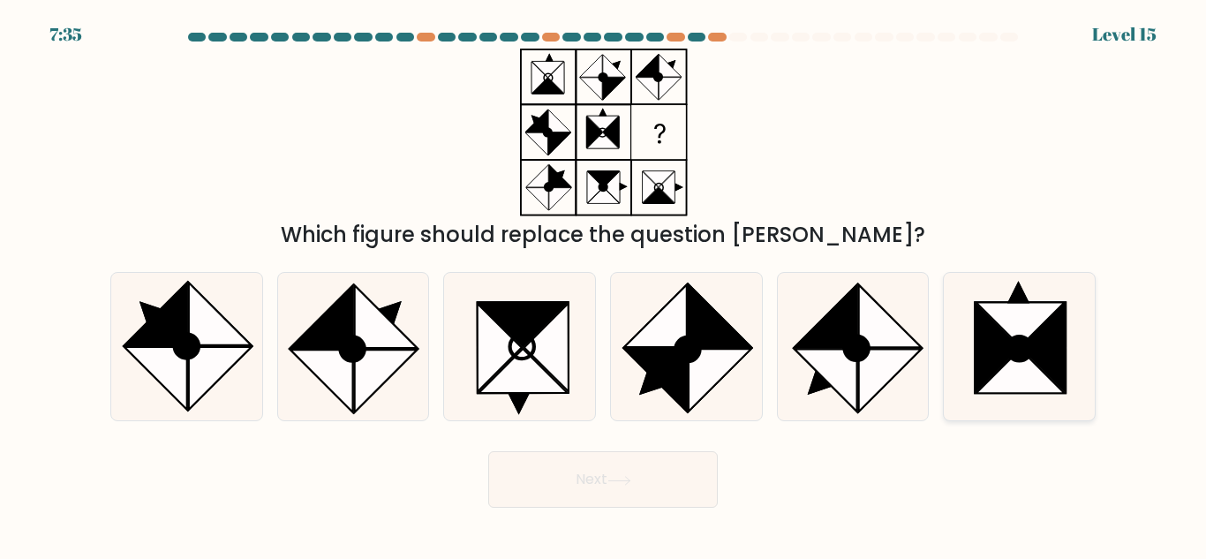
click at [1023, 347] on icon at bounding box center [1019, 348] width 24 height 24
click at [604, 284] on input "f." at bounding box center [603, 282] width 1 height 4
radio input "true"
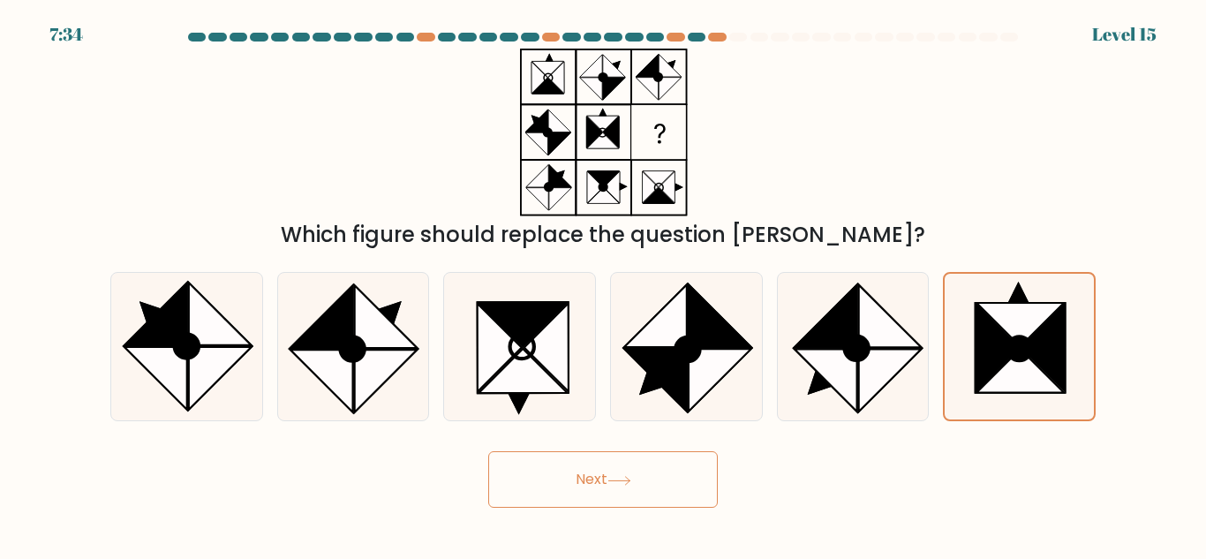
click at [606, 483] on button "Next" at bounding box center [603, 479] width 230 height 57
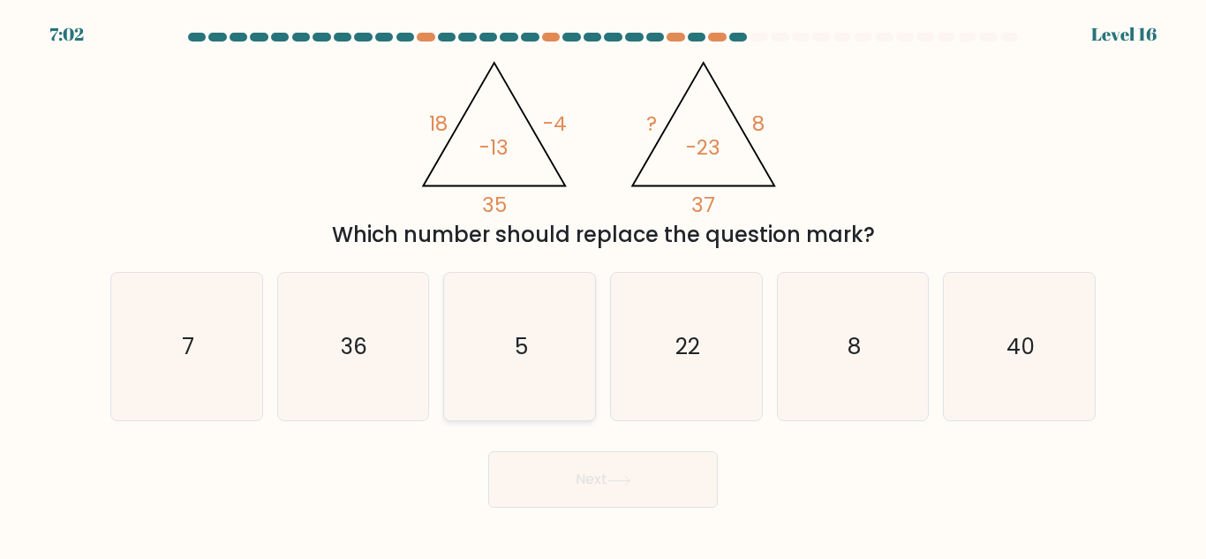
click at [575, 306] on icon "5" at bounding box center [519, 346] width 147 height 147
click at [603, 284] on input "c. 5" at bounding box center [603, 282] width 1 height 4
radio input "true"
click at [614, 490] on button "Next" at bounding box center [603, 479] width 230 height 57
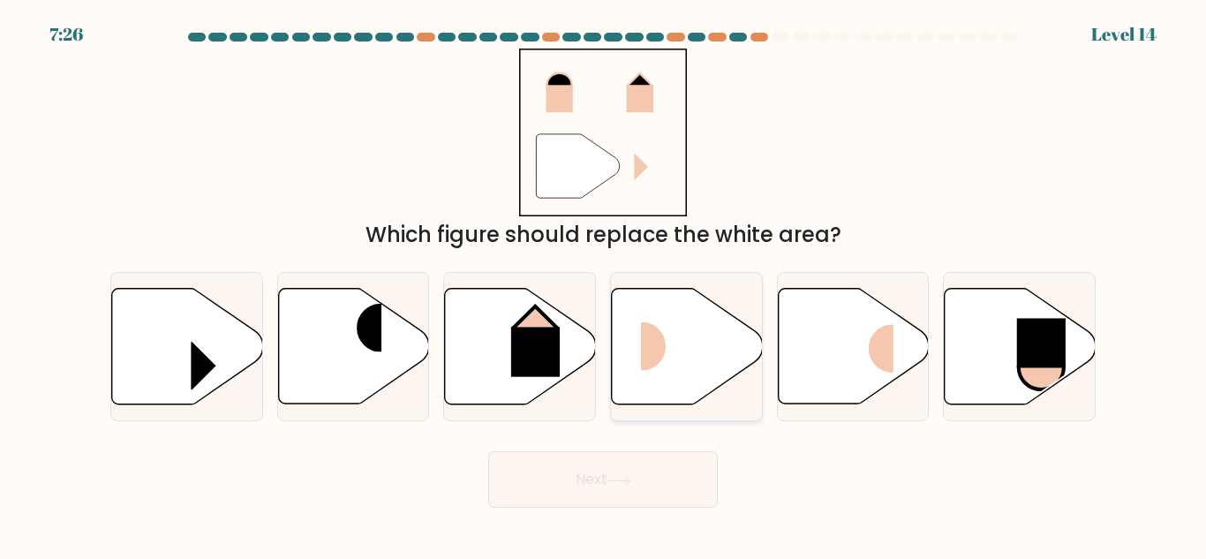
click at [709, 346] on icon at bounding box center [687, 347] width 151 height 116
click at [604, 284] on input "d." at bounding box center [603, 282] width 1 height 4
radio input "true"
click at [593, 485] on button "Next" at bounding box center [603, 479] width 230 height 57
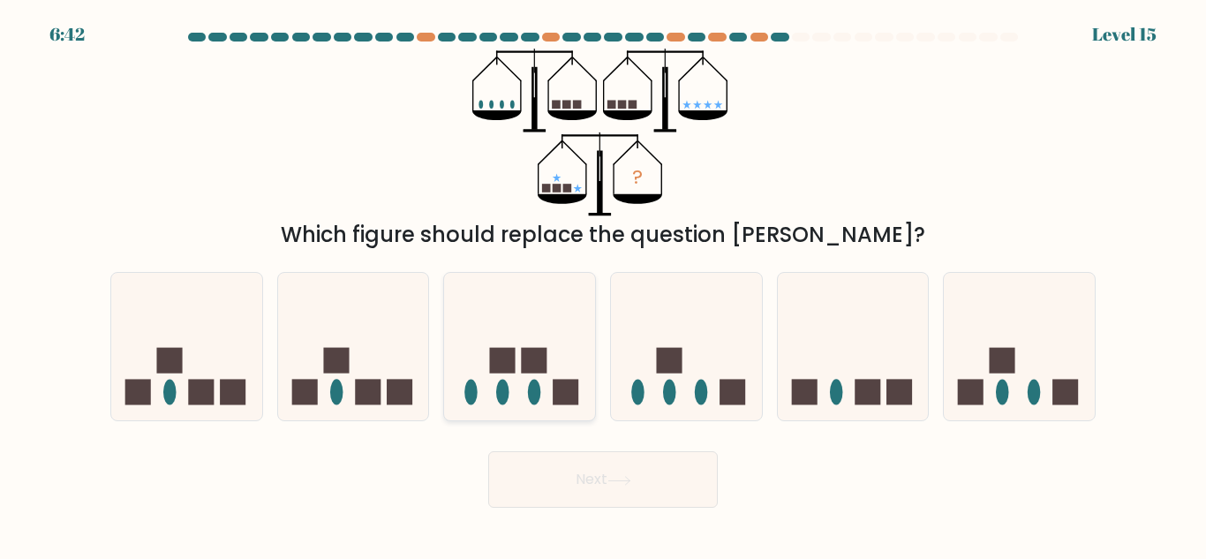
click at [559, 377] on icon at bounding box center [519, 346] width 151 height 125
click at [603, 284] on input "c." at bounding box center [603, 282] width 1 height 4
radio input "true"
click at [553, 505] on button "Next" at bounding box center [603, 479] width 230 height 57
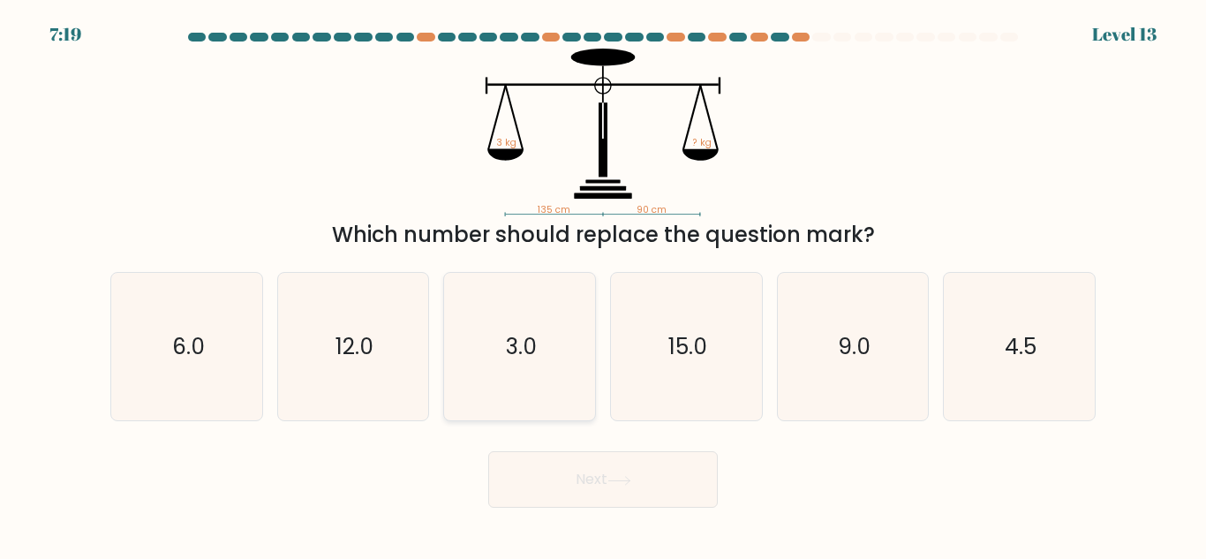
click at [521, 328] on icon "3.0" at bounding box center [519, 346] width 147 height 147
click at [603, 284] on input "c. 3.0" at bounding box center [603, 282] width 1 height 4
radio input "true"
click at [549, 492] on button "Next" at bounding box center [603, 479] width 230 height 57
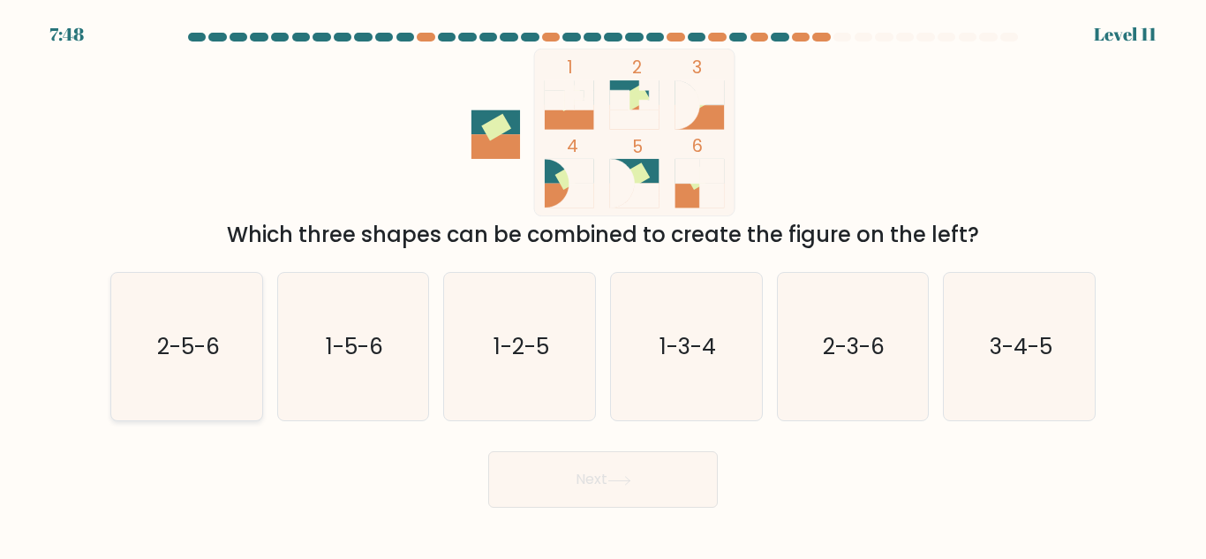
click at [149, 407] on icon "2-5-6" at bounding box center [186, 346] width 147 height 147
click at [603, 284] on input "a. 2-5-6" at bounding box center [603, 282] width 1 height 4
radio input "true"
click at [570, 479] on button "Next" at bounding box center [603, 479] width 230 height 57
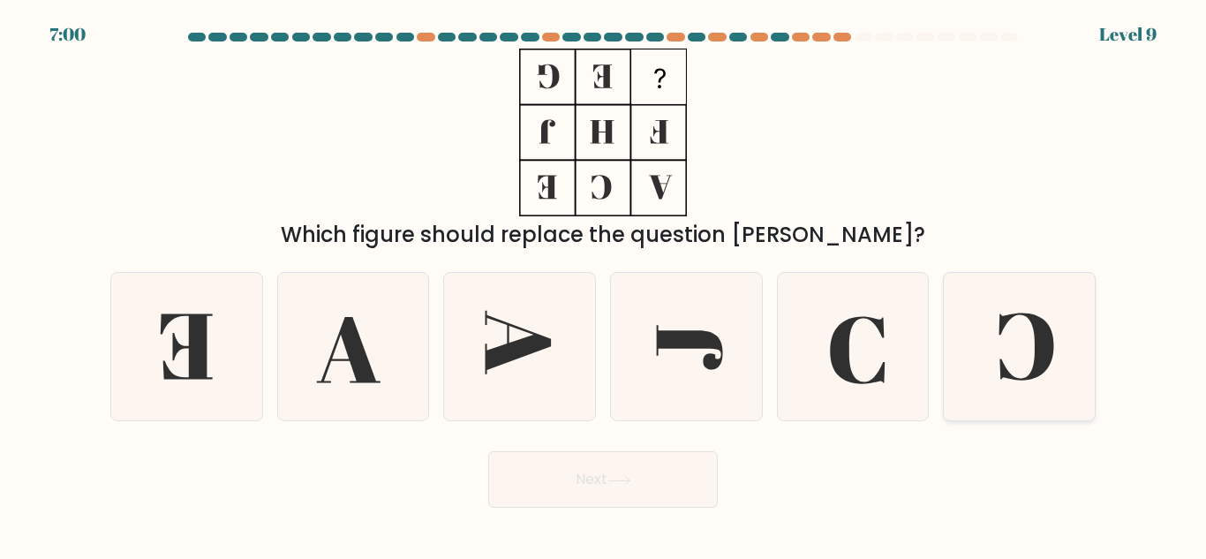
click at [1016, 336] on icon at bounding box center [1019, 346] width 147 height 147
click at [604, 284] on input "f." at bounding box center [603, 282] width 1 height 4
radio input "true"
click at [631, 476] on icon at bounding box center [620, 481] width 24 height 10
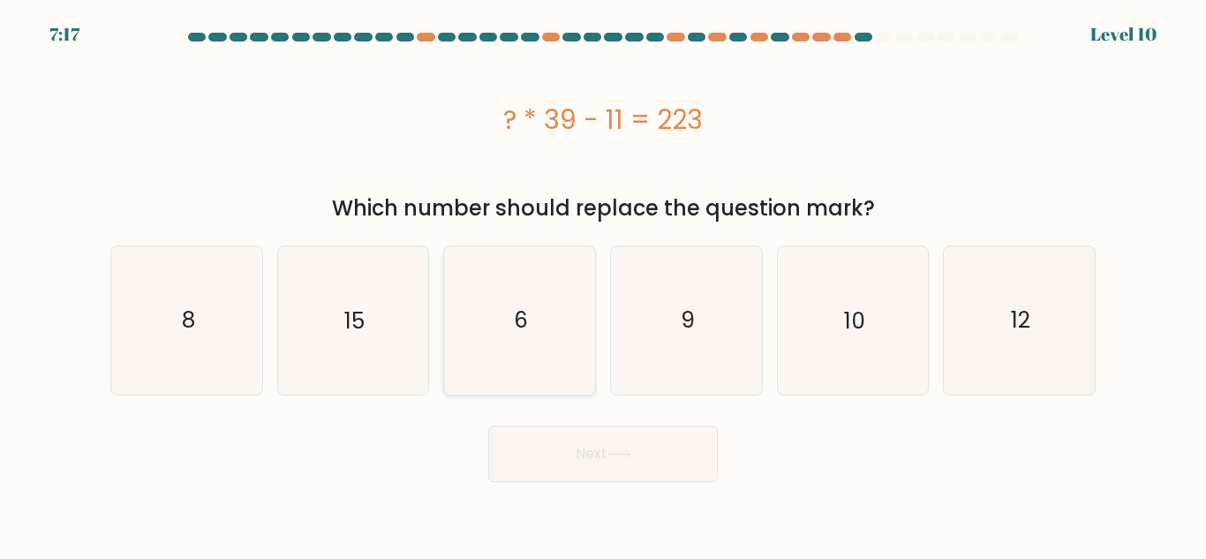
click at [529, 391] on icon "6" at bounding box center [519, 319] width 147 height 147
click at [603, 284] on input "c. 6" at bounding box center [603, 282] width 1 height 4
radio input "true"
click at [561, 451] on button "Next" at bounding box center [603, 454] width 230 height 57
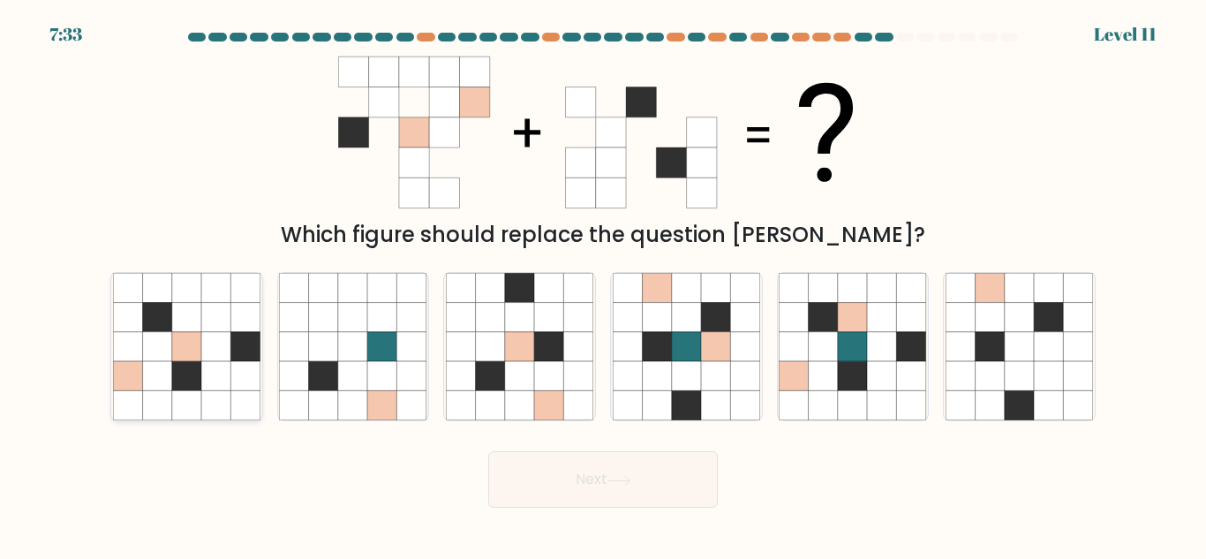
click at [140, 335] on icon at bounding box center [127, 346] width 29 height 29
click at [603, 284] on input "a." at bounding box center [603, 282] width 1 height 4
radio input "true"
click at [561, 497] on button "Next" at bounding box center [603, 479] width 230 height 57
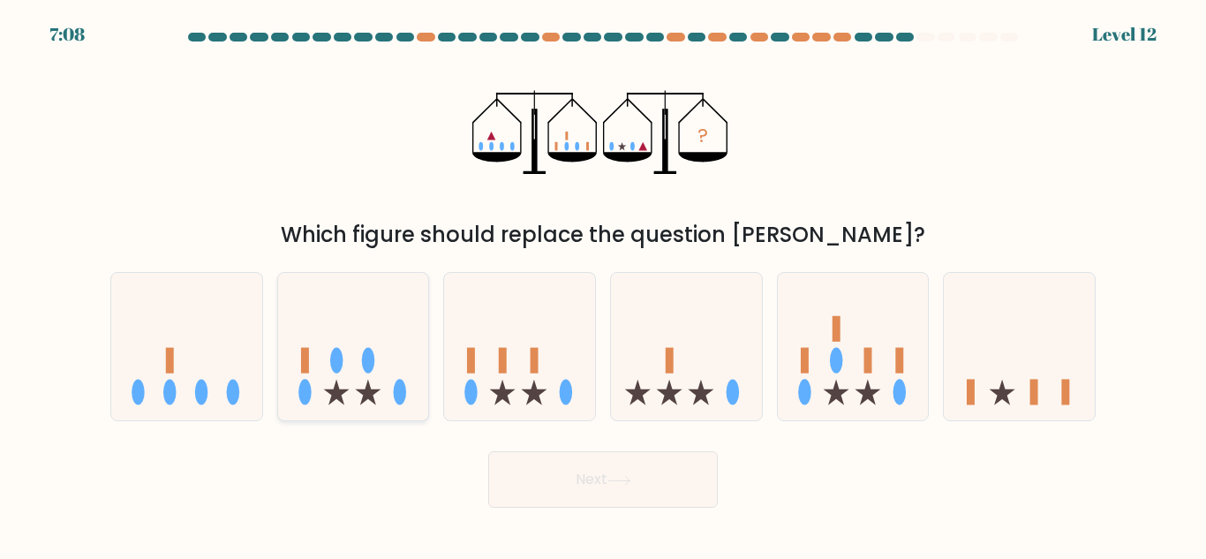
click at [401, 306] on icon at bounding box center [353, 346] width 151 height 125
click at [603, 284] on input "b." at bounding box center [603, 282] width 1 height 4
radio input "true"
click at [538, 469] on button "Next" at bounding box center [603, 479] width 230 height 57
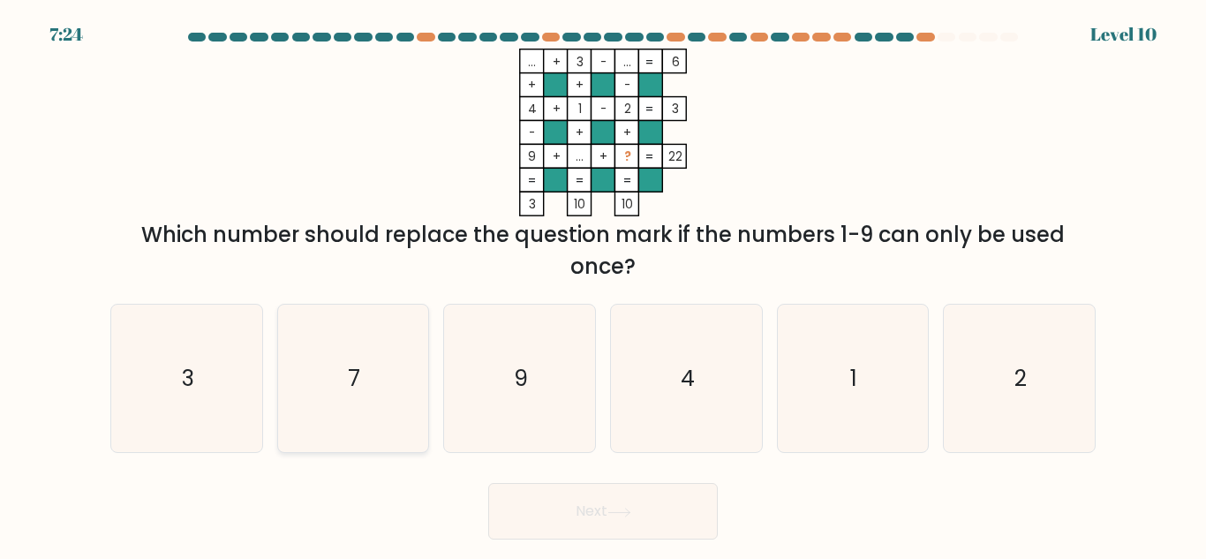
click at [425, 338] on icon "7" at bounding box center [352, 378] width 147 height 147
click at [603, 284] on input "b. 7" at bounding box center [603, 282] width 1 height 4
radio input "true"
click at [543, 506] on button "Next" at bounding box center [603, 511] width 230 height 57
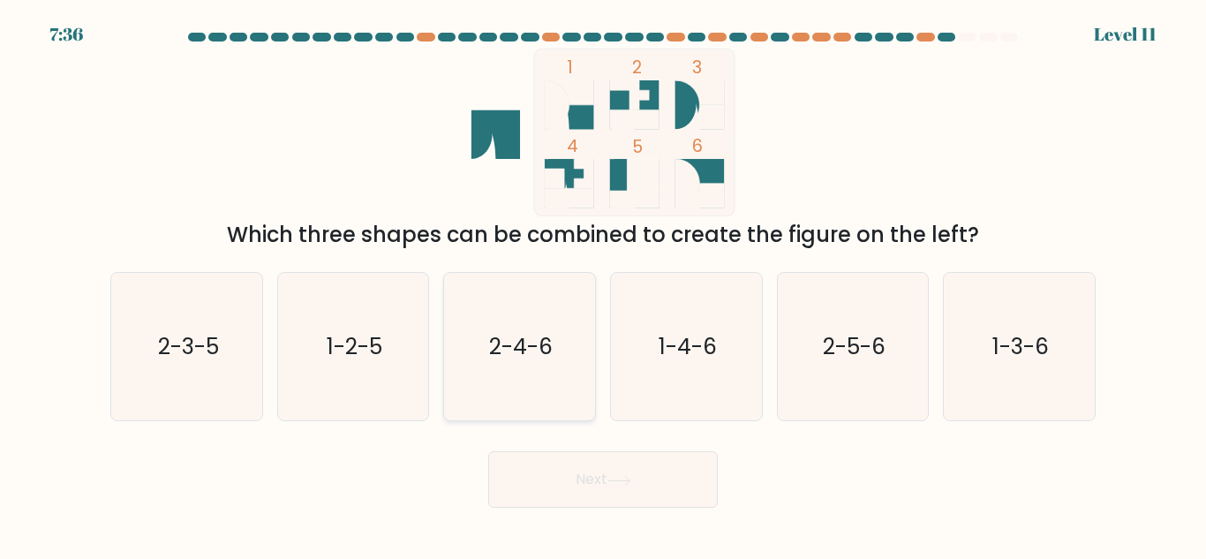
click at [524, 390] on icon "2-4-6" at bounding box center [519, 346] width 147 height 147
click at [603, 284] on input "c. 2-4-6" at bounding box center [603, 282] width 1 height 4
radio input "true"
click at [550, 474] on button "Next" at bounding box center [603, 479] width 230 height 57
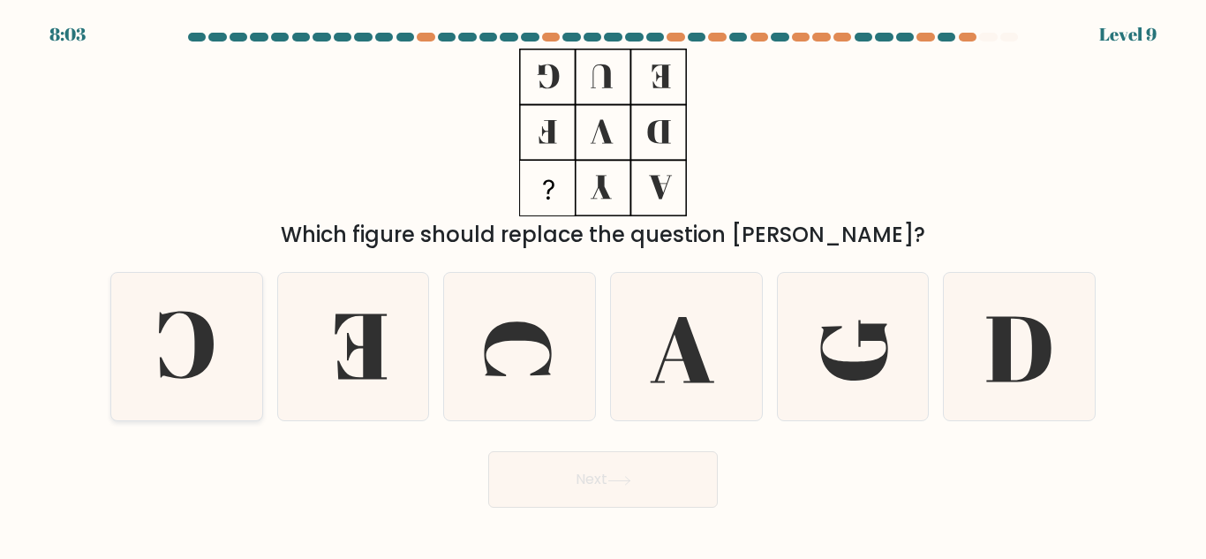
click at [215, 364] on icon at bounding box center [186, 346] width 147 height 147
click at [603, 284] on input "a." at bounding box center [603, 282] width 1 height 4
radio input "true"
drag, startPoint x: 481, startPoint y: 480, endPoint x: 562, endPoint y: 472, distance: 81.6
click at [562, 472] on div "Next" at bounding box center [603, 474] width 1007 height 65
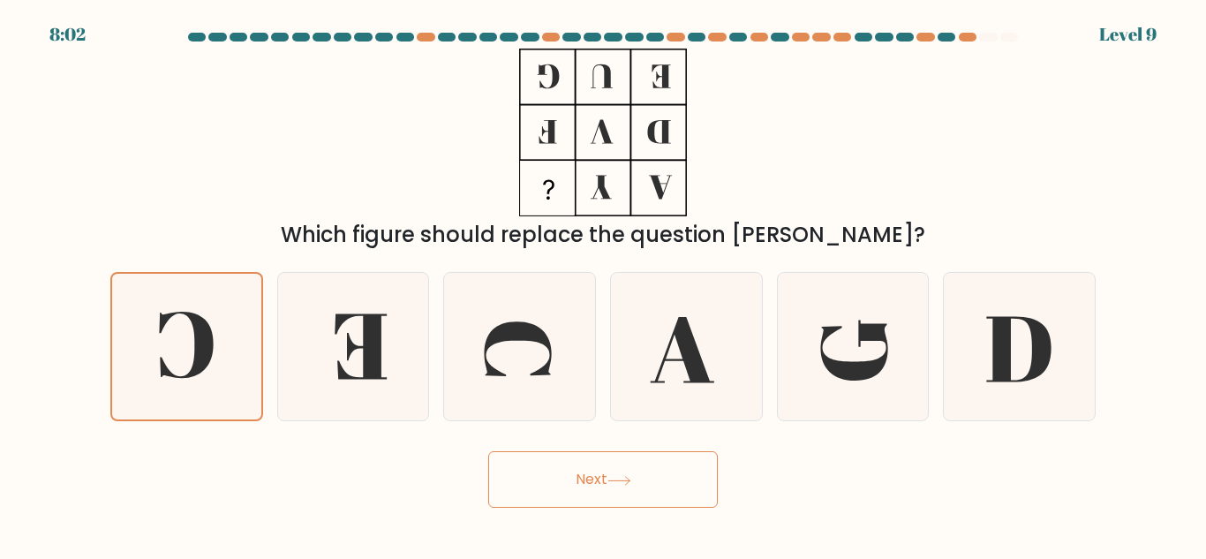
click at [562, 472] on button "Next" at bounding box center [603, 479] width 230 height 57
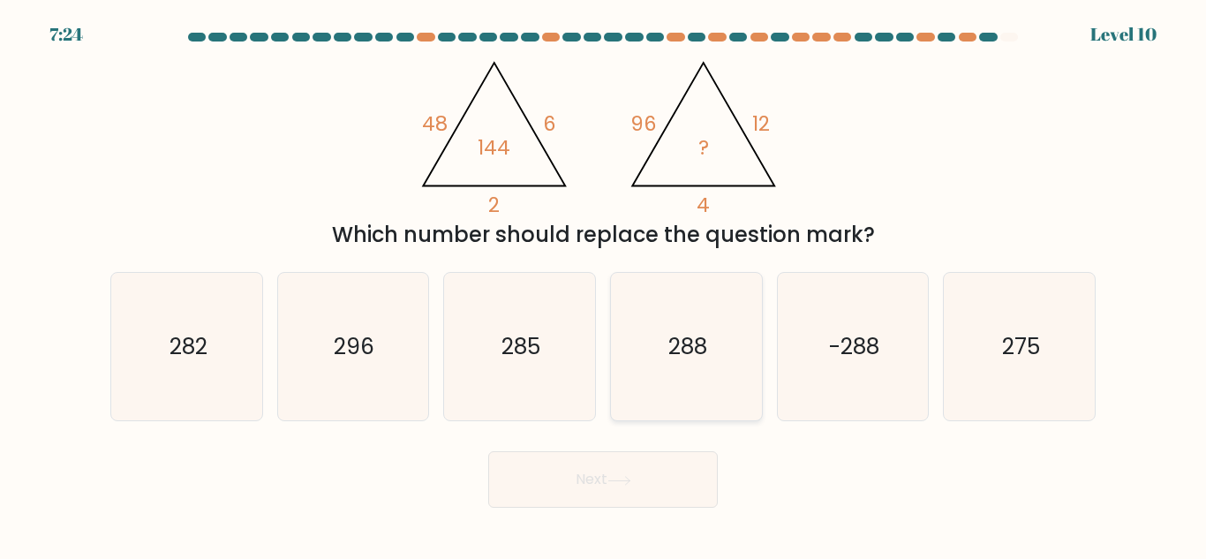
click at [663, 407] on icon "288" at bounding box center [686, 346] width 147 height 147
click at [604, 284] on input "d. 288" at bounding box center [603, 282] width 1 height 4
radio input "true"
click at [610, 462] on button "Next" at bounding box center [603, 479] width 230 height 57
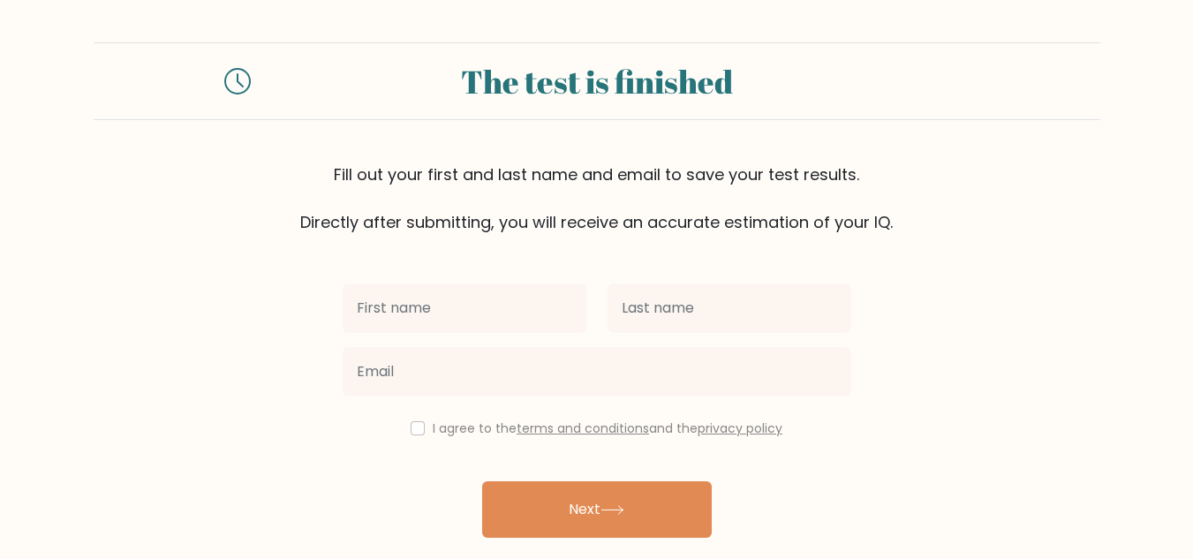
scroll to position [61, 0]
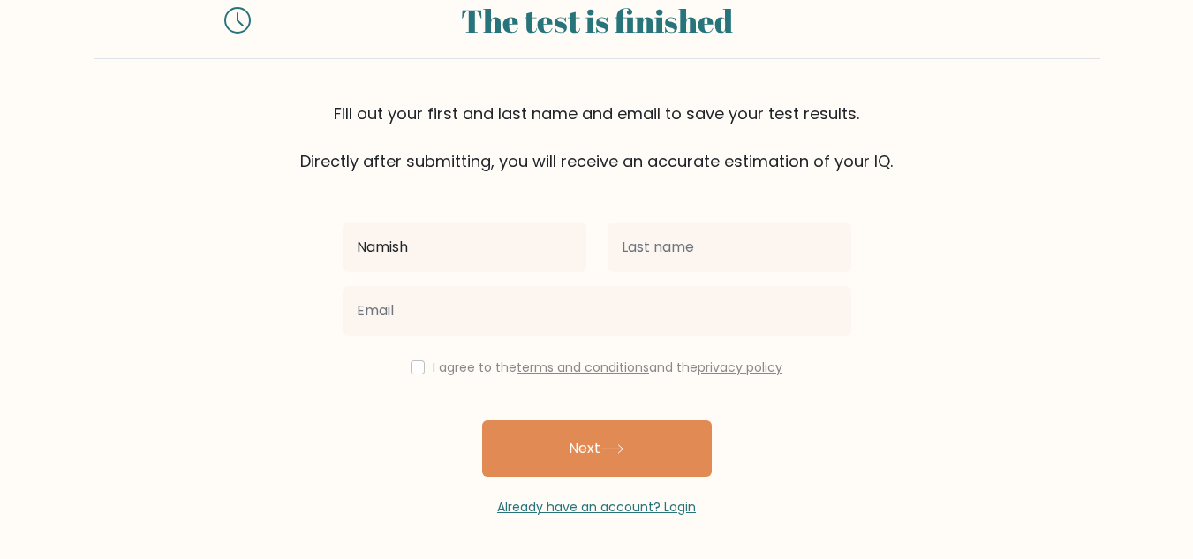
type input "Namish"
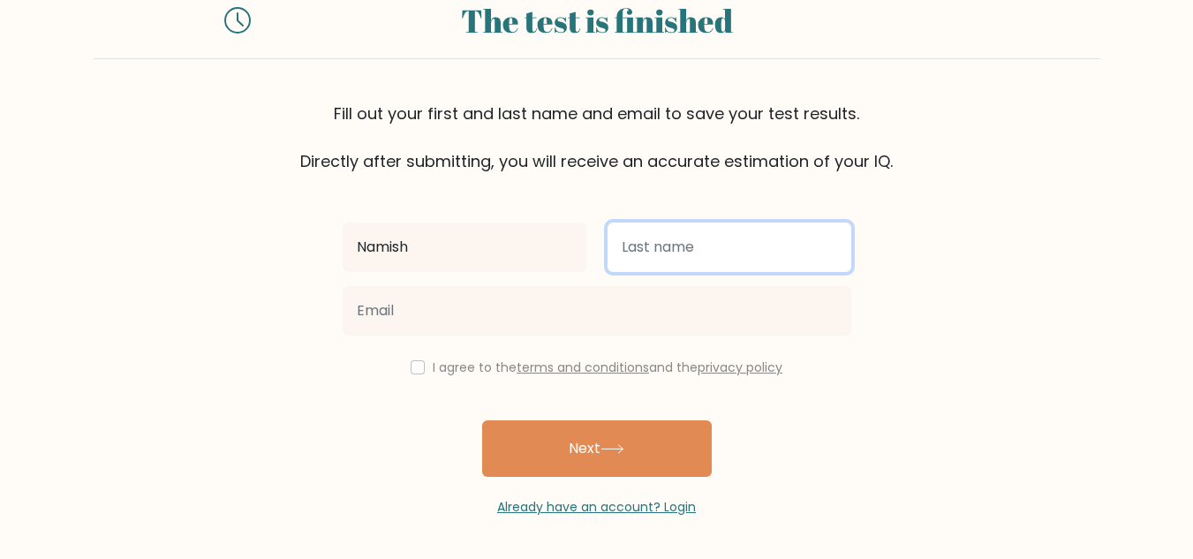
click at [828, 233] on input "text" at bounding box center [730, 247] width 244 height 49
type input "Agrawal"
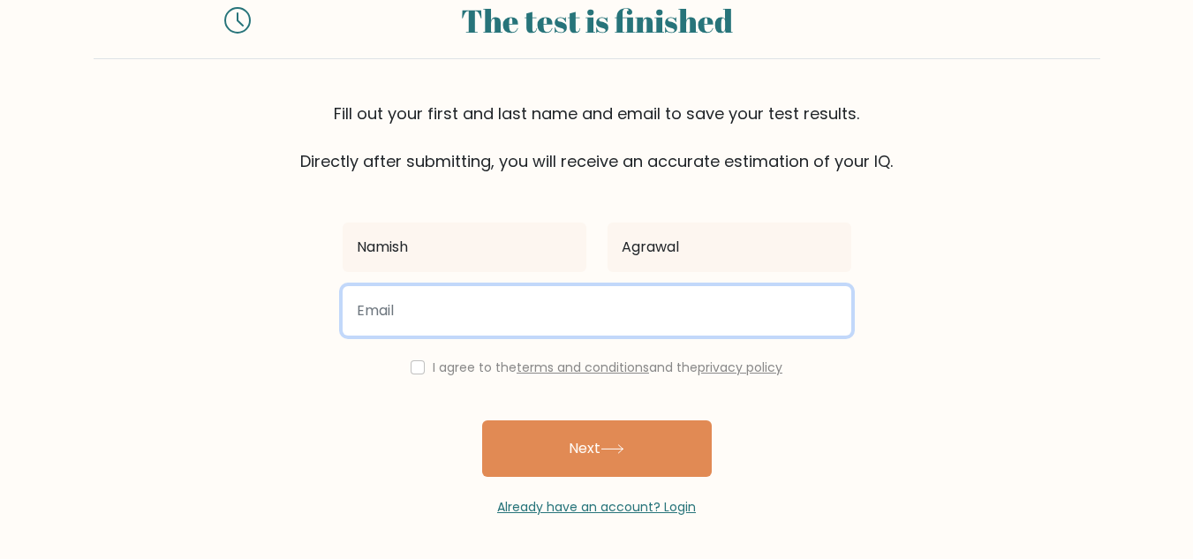
click at [678, 315] on input "email" at bounding box center [597, 310] width 509 height 49
type input "noideaismyidea@gmail.com"
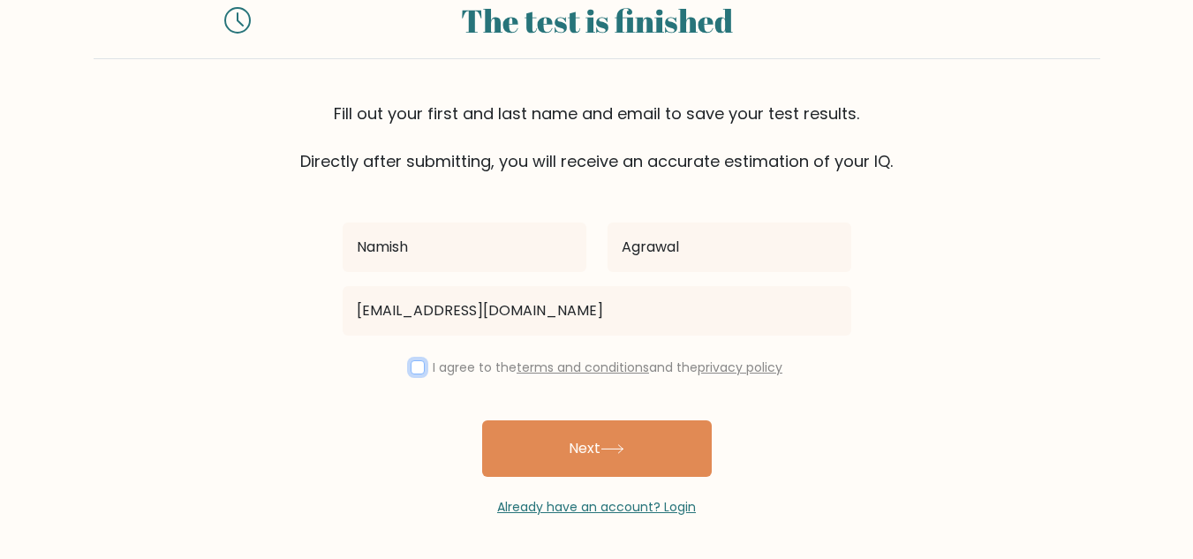
click at [411, 366] on input "checkbox" at bounding box center [418, 367] width 14 height 14
checkbox input "true"
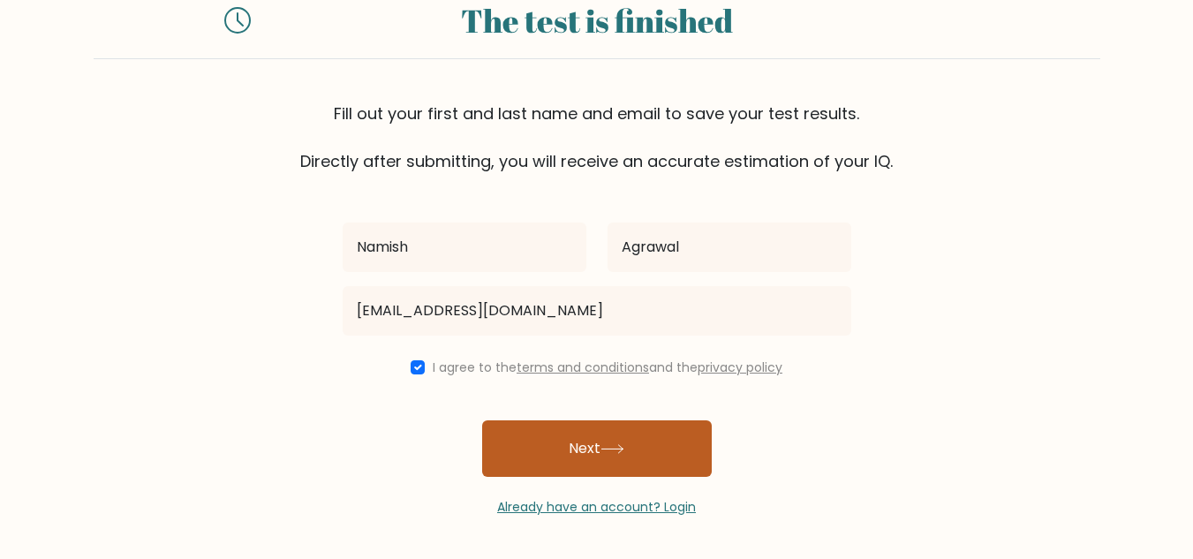
click at [555, 447] on button "Next" at bounding box center [597, 448] width 230 height 57
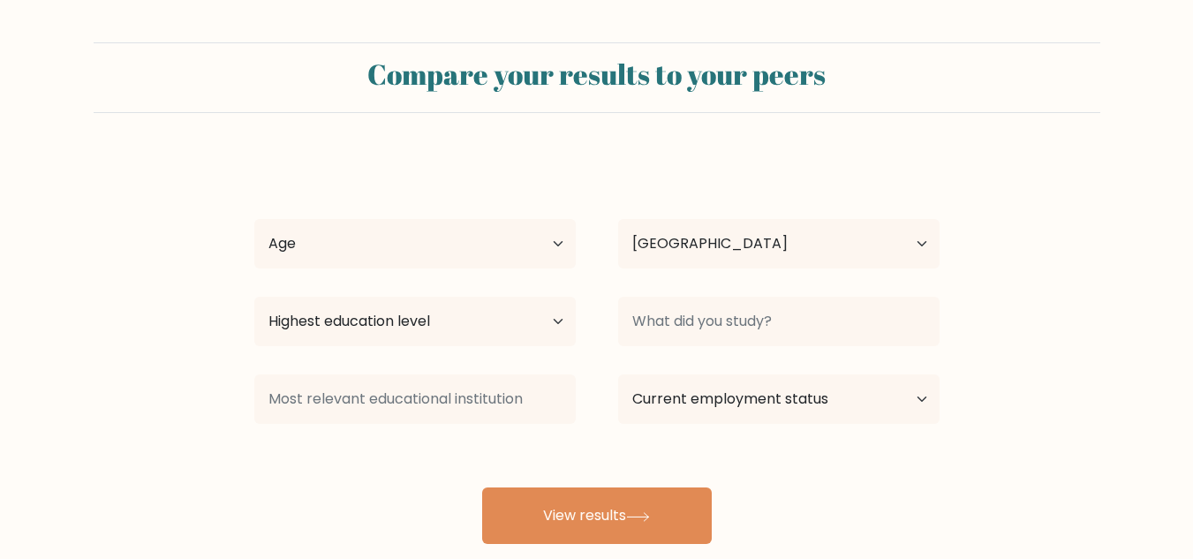
select select "IN"
click at [524, 245] on select "Age Under 18 years old 18-24 years old 25-34 years old 35-44 years old 45-54 ye…" at bounding box center [414, 243] width 321 height 49
select select "min_18"
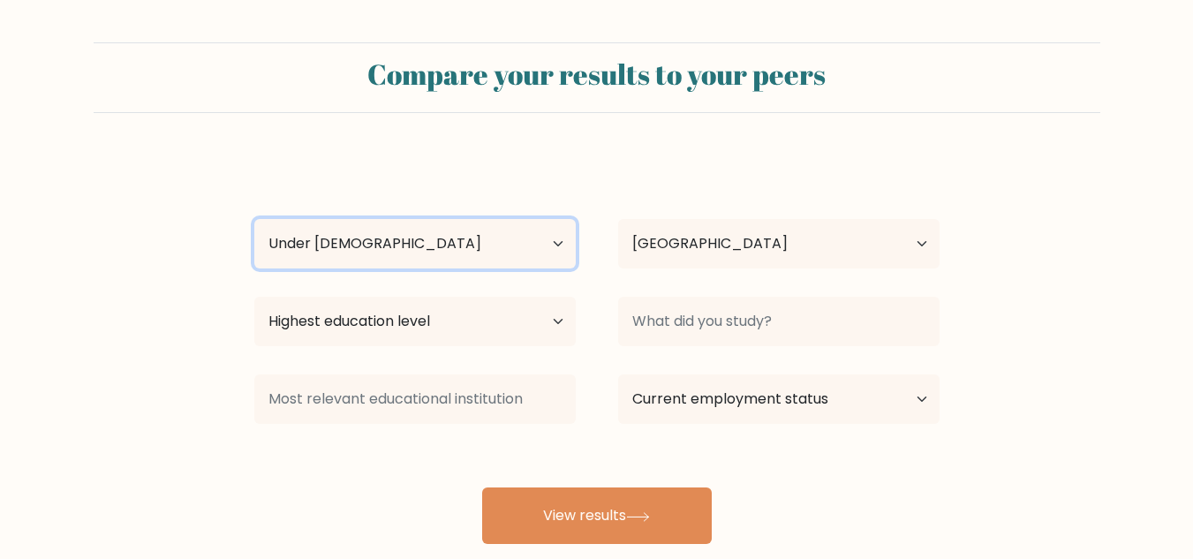
click at [254, 219] on select "Age Under 18 years old 18-24 years old 25-34 years old 35-44 years old 45-54 ye…" at bounding box center [414, 243] width 321 height 49
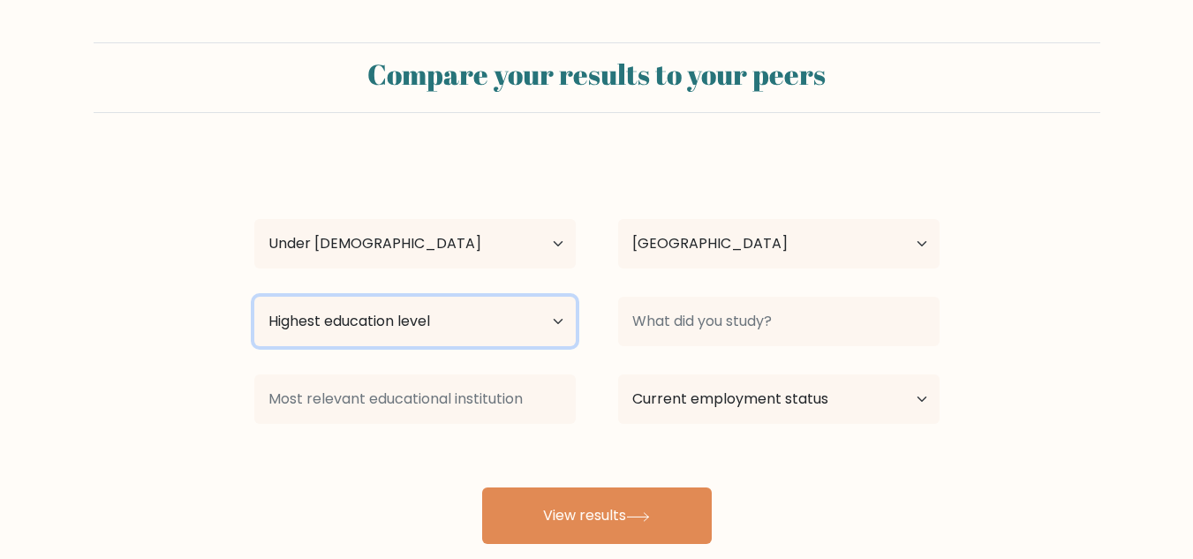
click at [455, 321] on select "Highest education level No schooling Primary Lower Secondary Upper Secondary Oc…" at bounding box center [414, 321] width 321 height 49
select select "upper_secondary"
click at [254, 297] on select "Highest education level No schooling Primary Lower Secondary Upper Secondary Oc…" at bounding box center [414, 321] width 321 height 49
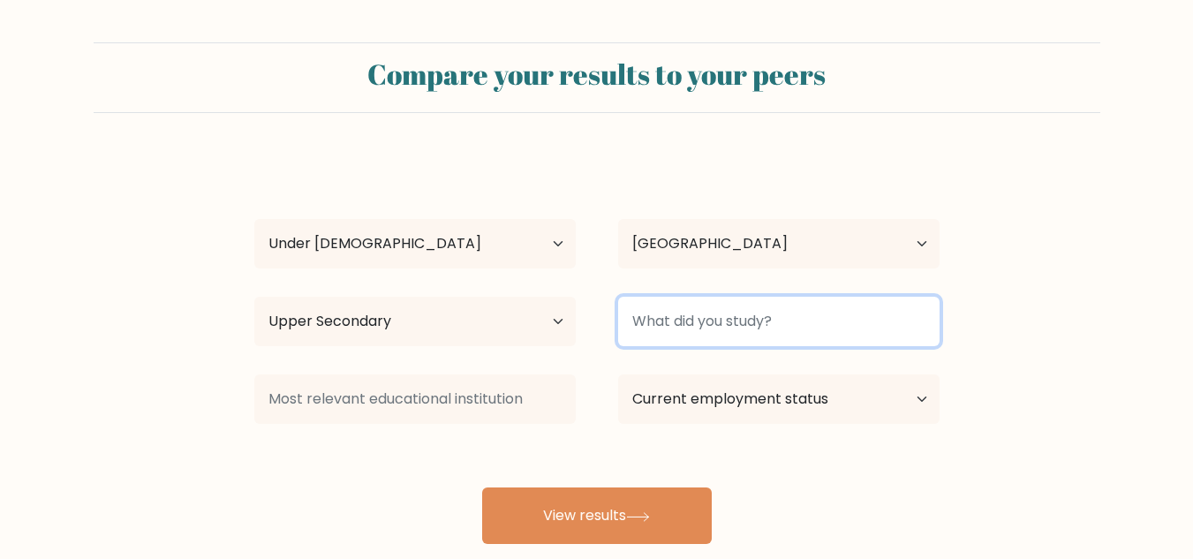
click at [734, 332] on input at bounding box center [778, 321] width 321 height 49
type input "Normal School"
click at [482, 487] on button "View results" at bounding box center [597, 515] width 230 height 57
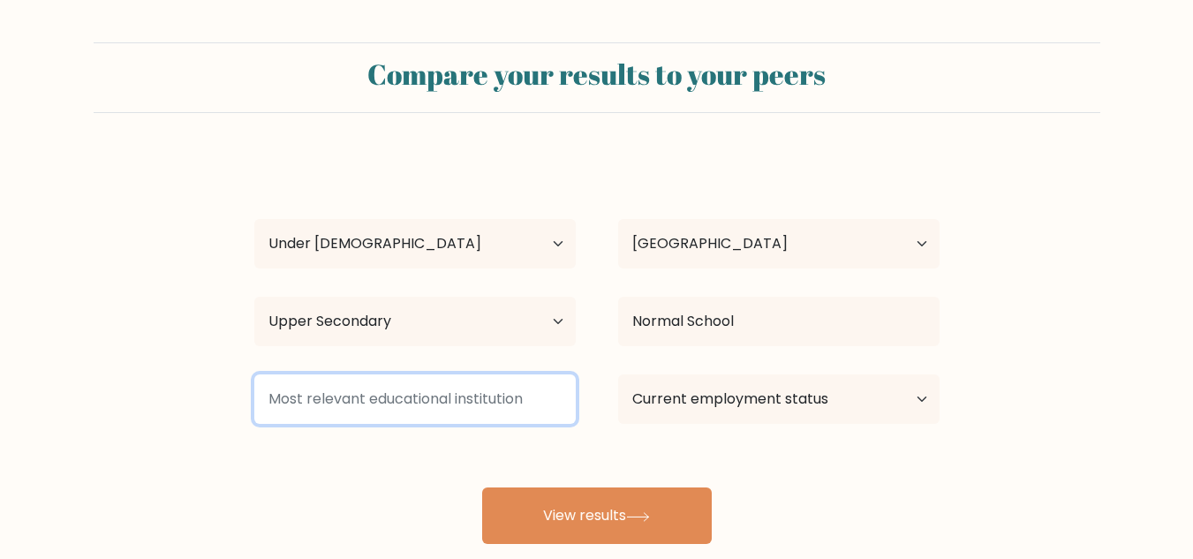
click at [432, 388] on input at bounding box center [414, 398] width 321 height 49
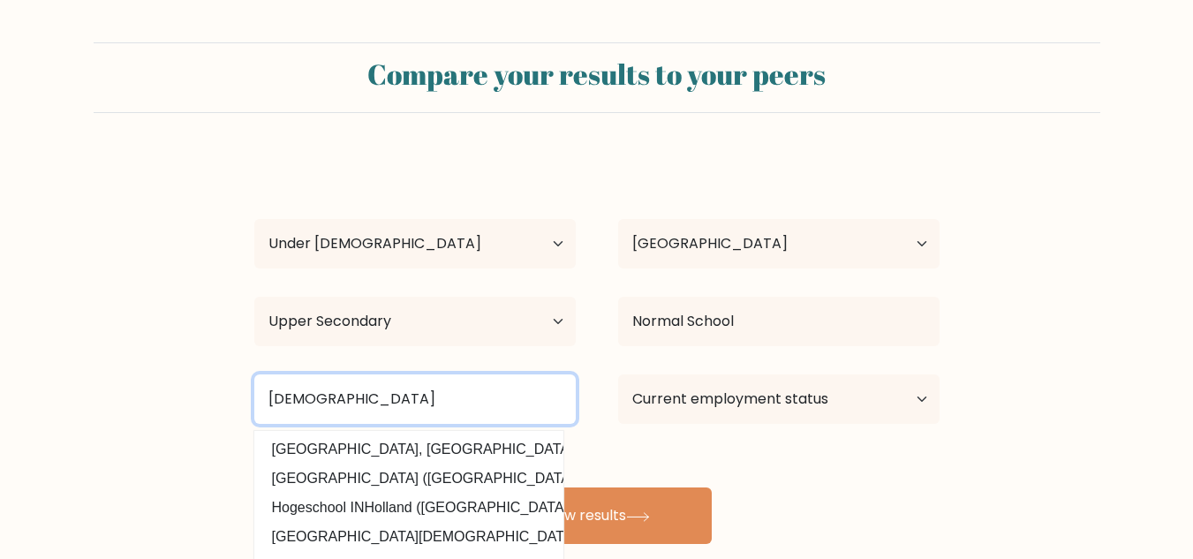
type input "Hindus"
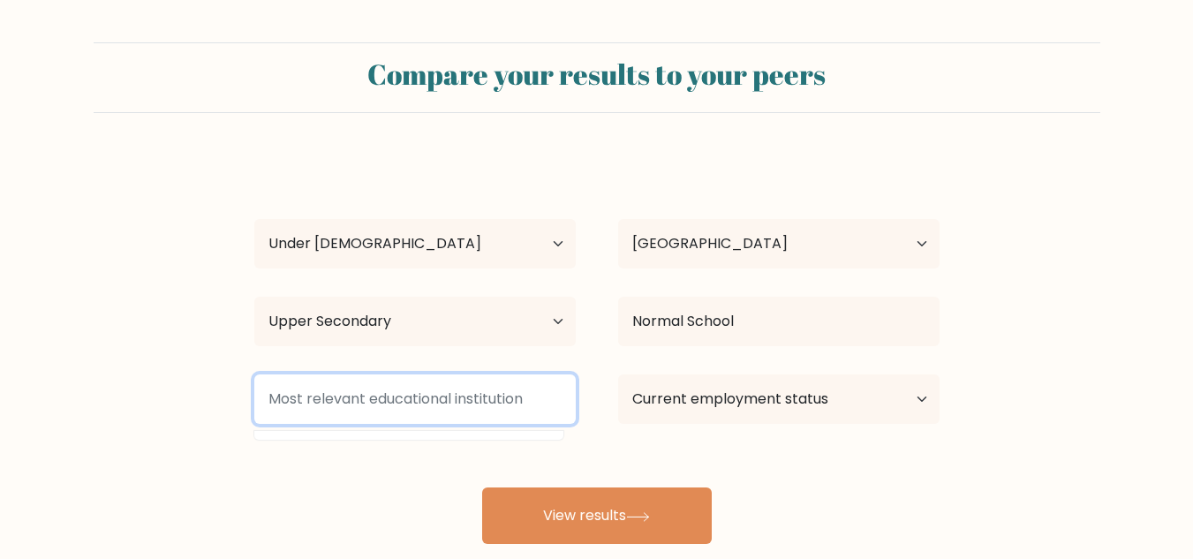
scroll to position [110, 0]
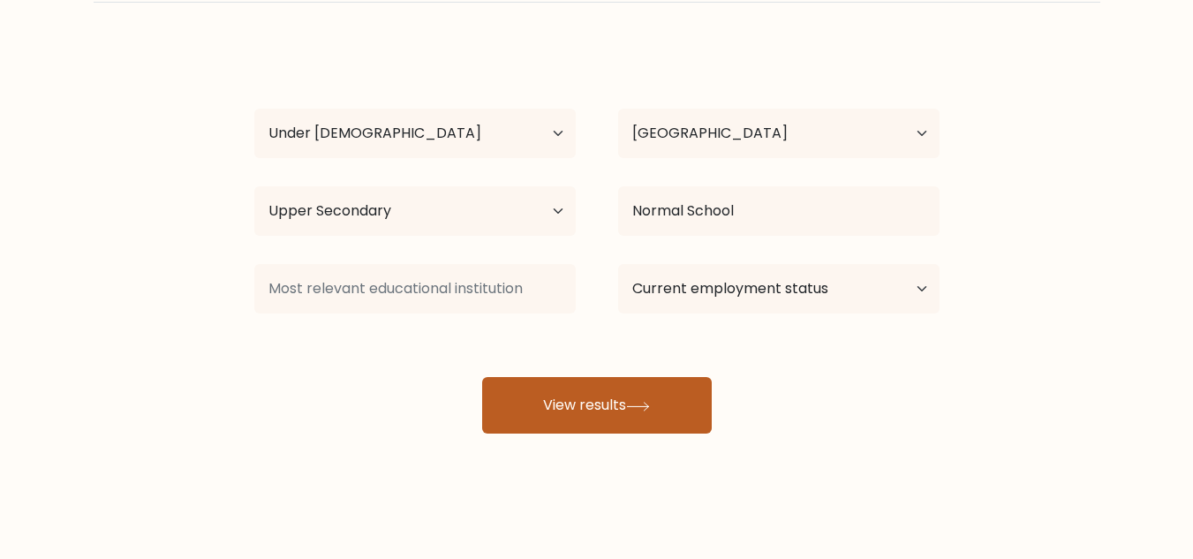
click at [604, 405] on button "View results" at bounding box center [597, 405] width 230 height 57
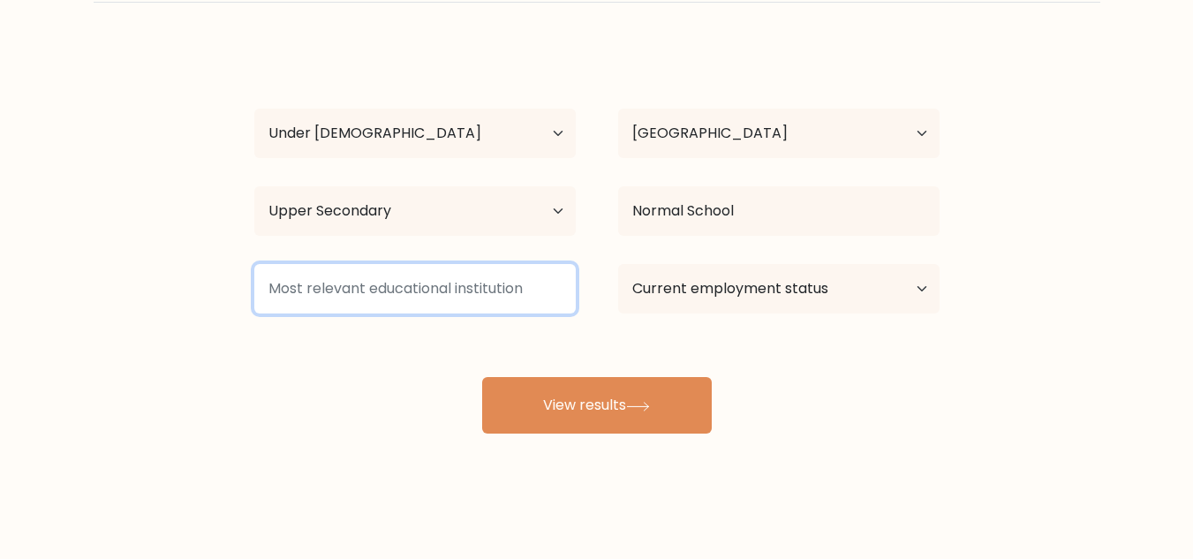
click at [411, 300] on input at bounding box center [414, 288] width 321 height 49
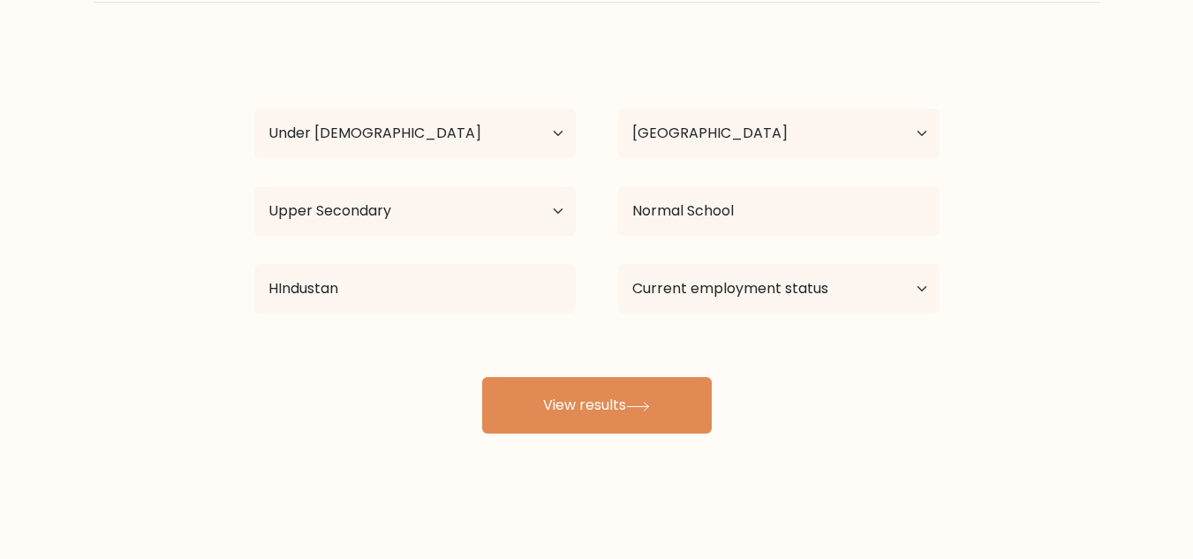
click at [418, 330] on div "Namish Agrawal Age Under 18 years old 18-24 years old 25-34 years old 35-44 yea…" at bounding box center [597, 239] width 706 height 389
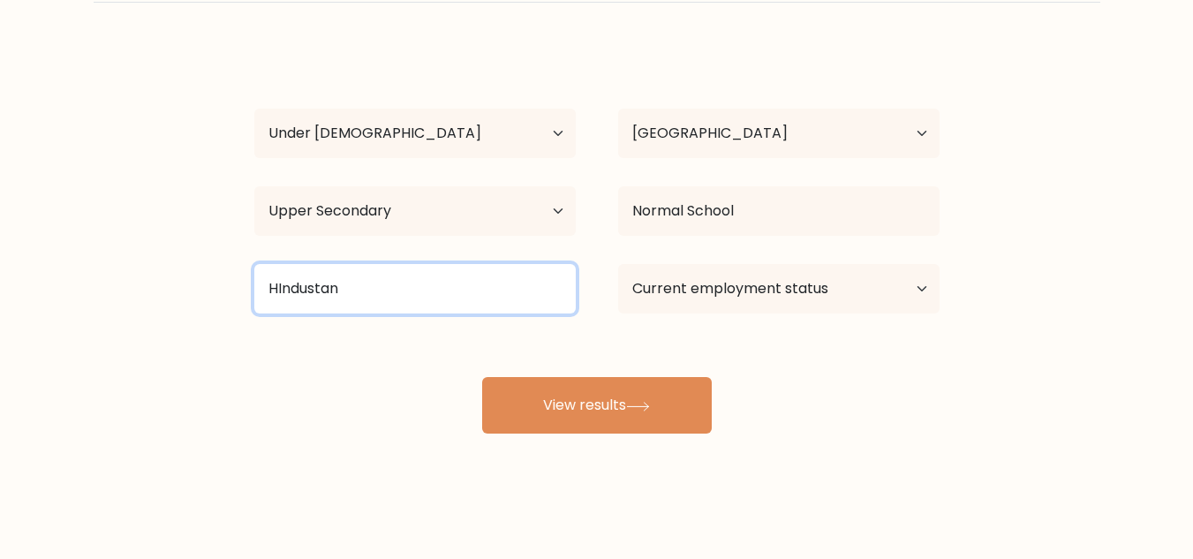
click at [414, 283] on input "HIndustan" at bounding box center [414, 288] width 321 height 49
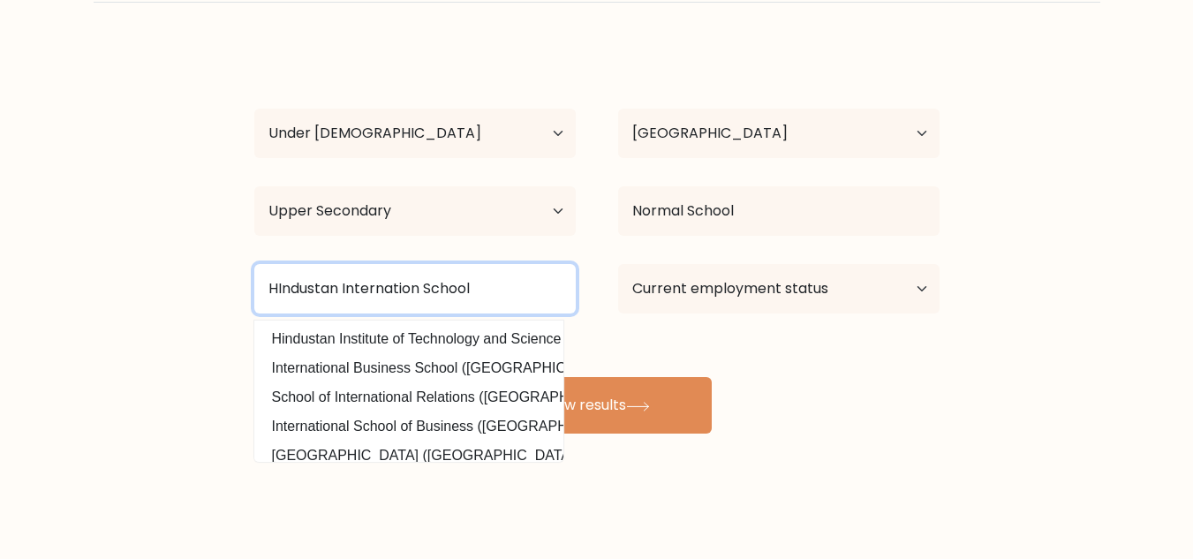
type input "HIndustan Internation School"
click at [482, 377] on button "View results" at bounding box center [597, 405] width 230 height 57
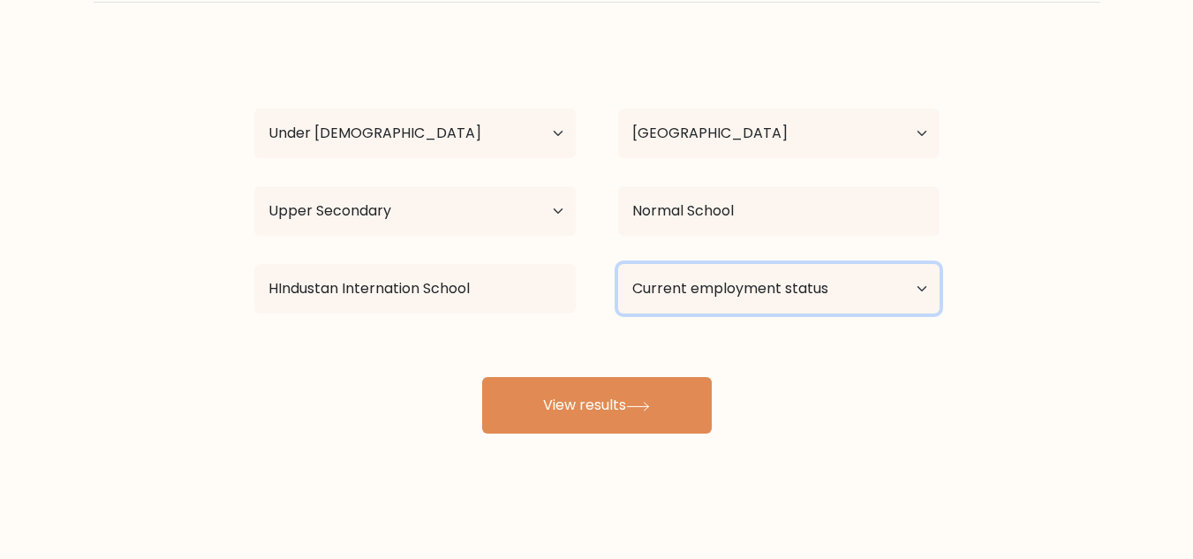
click at [706, 313] on select "Current employment status Employed Student Retired Other / prefer not to answer" at bounding box center [778, 288] width 321 height 49
select select "student"
click at [618, 264] on select "Current employment status Employed Student Retired Other / prefer not to answer" at bounding box center [778, 288] width 321 height 49
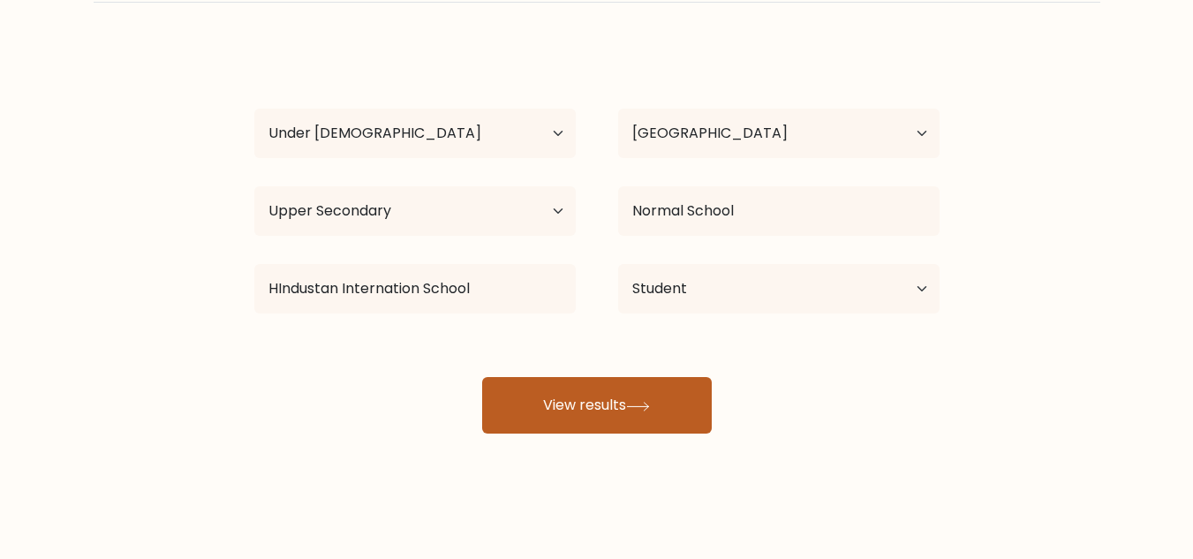
click at [638, 389] on button "View results" at bounding box center [597, 405] width 230 height 57
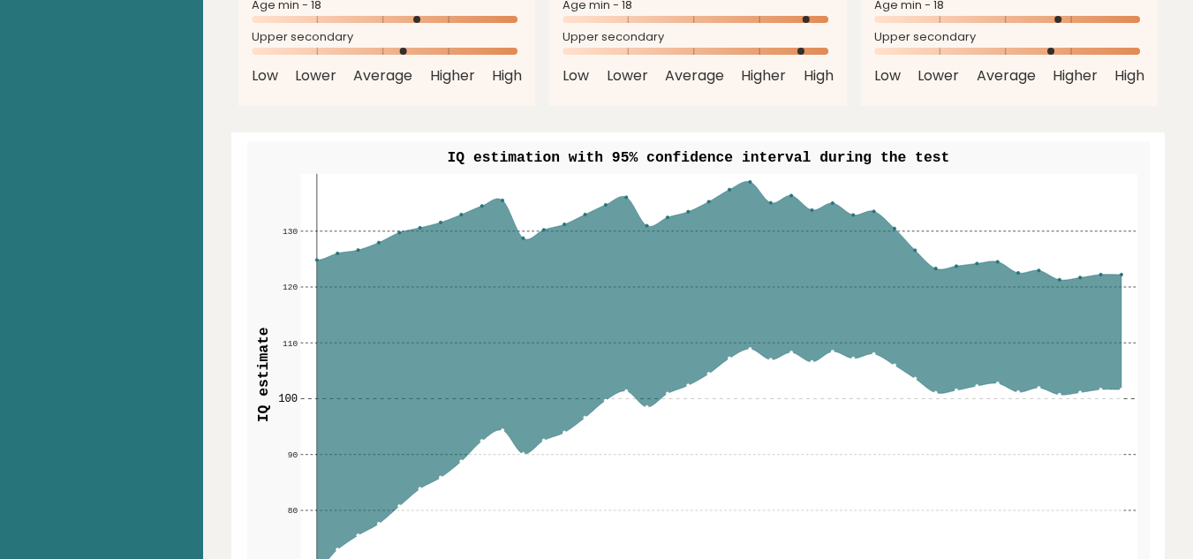
scroll to position [1996, 0]
